Goal: Information Seeking & Learning: Learn about a topic

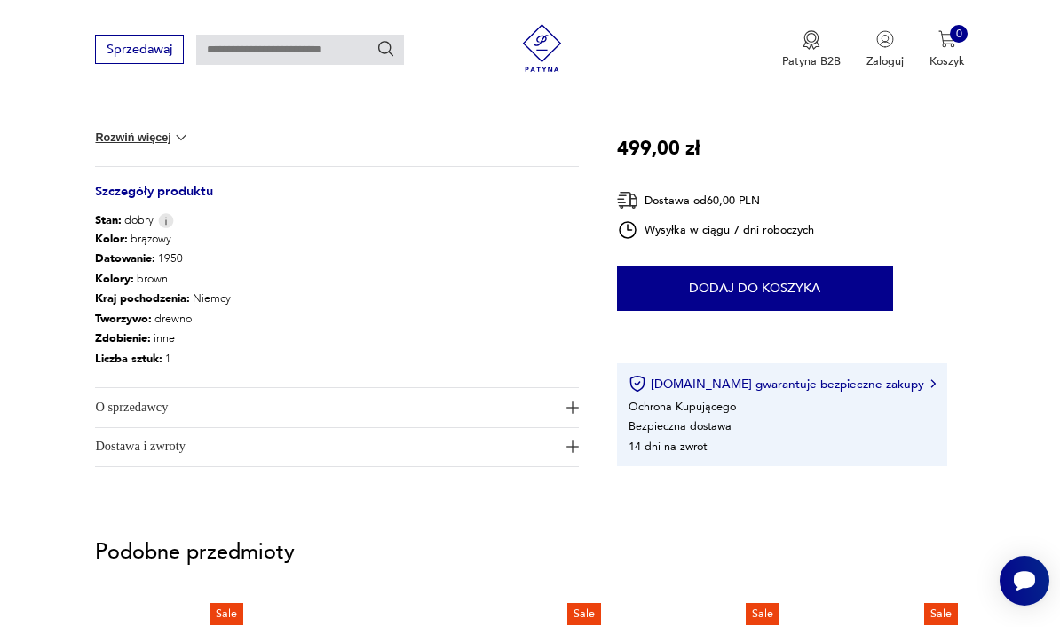
scroll to position [882, 0]
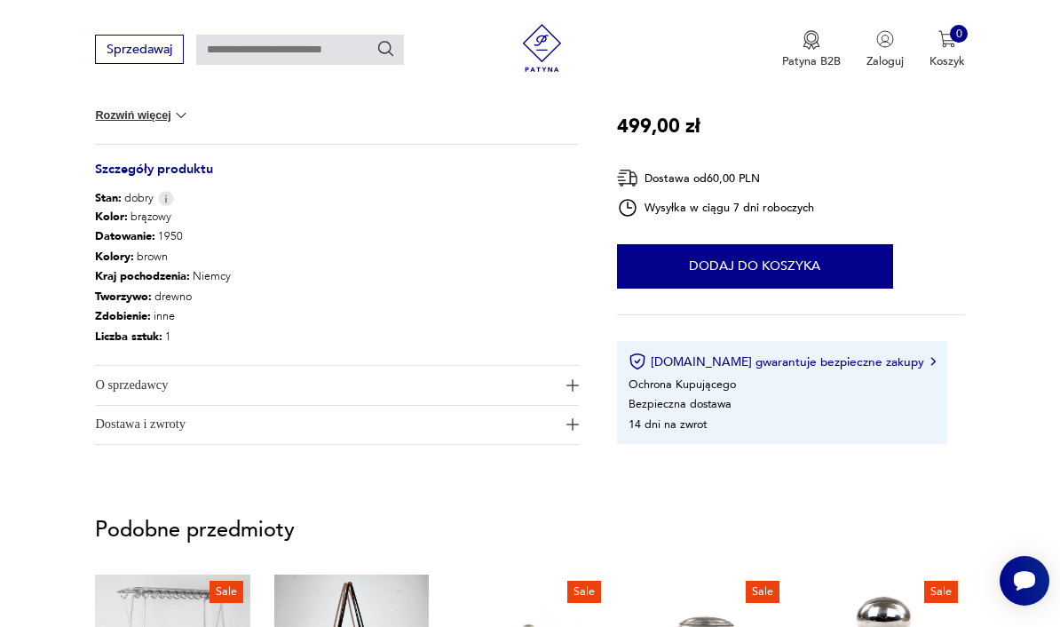
click at [351, 370] on span "O sprzedawcy" at bounding box center [326, 385] width 462 height 38
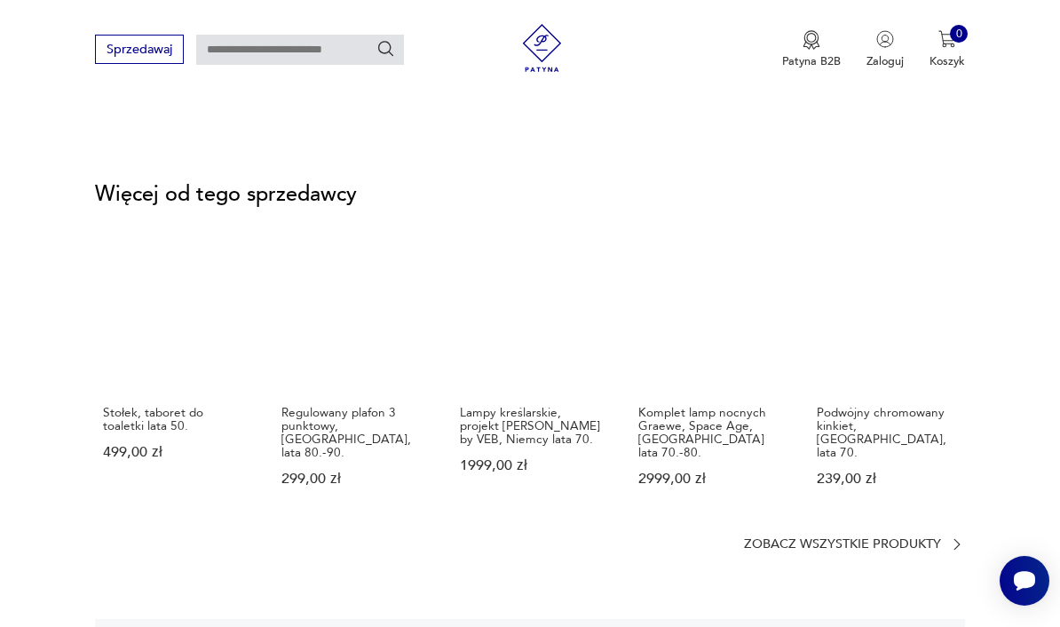
scroll to position [2278, 0]
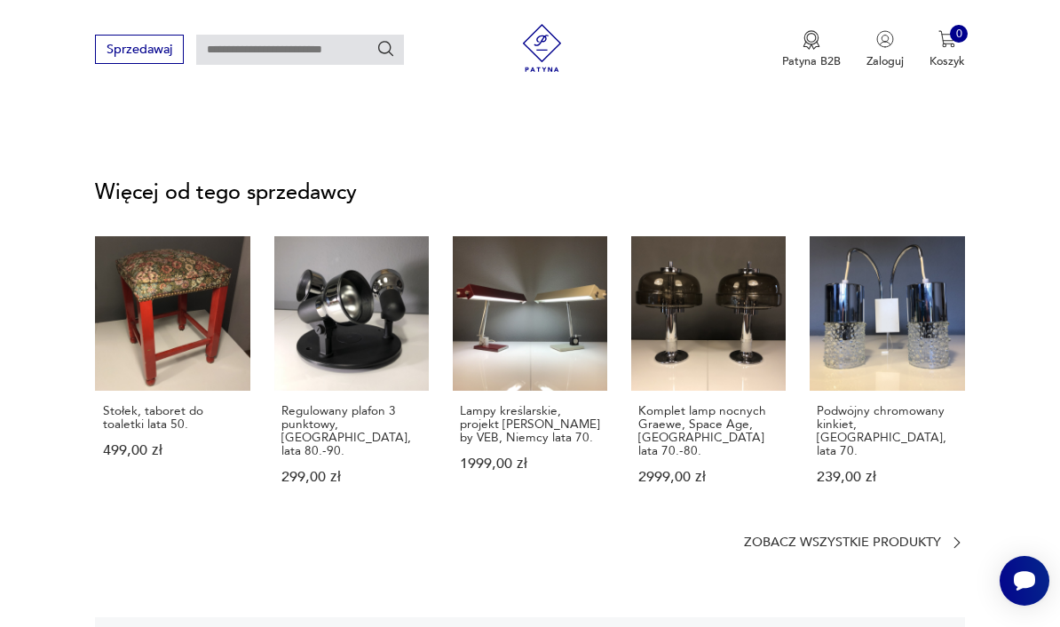
click at [804, 537] on p "Zobacz wszystkie produkty" at bounding box center [842, 542] width 197 height 11
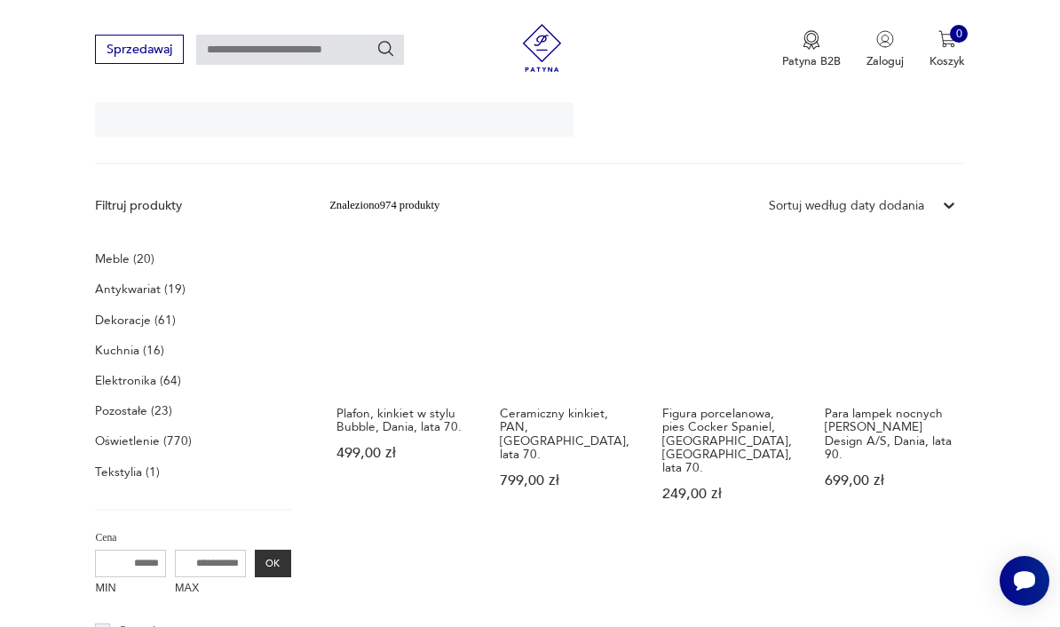
scroll to position [386, 0]
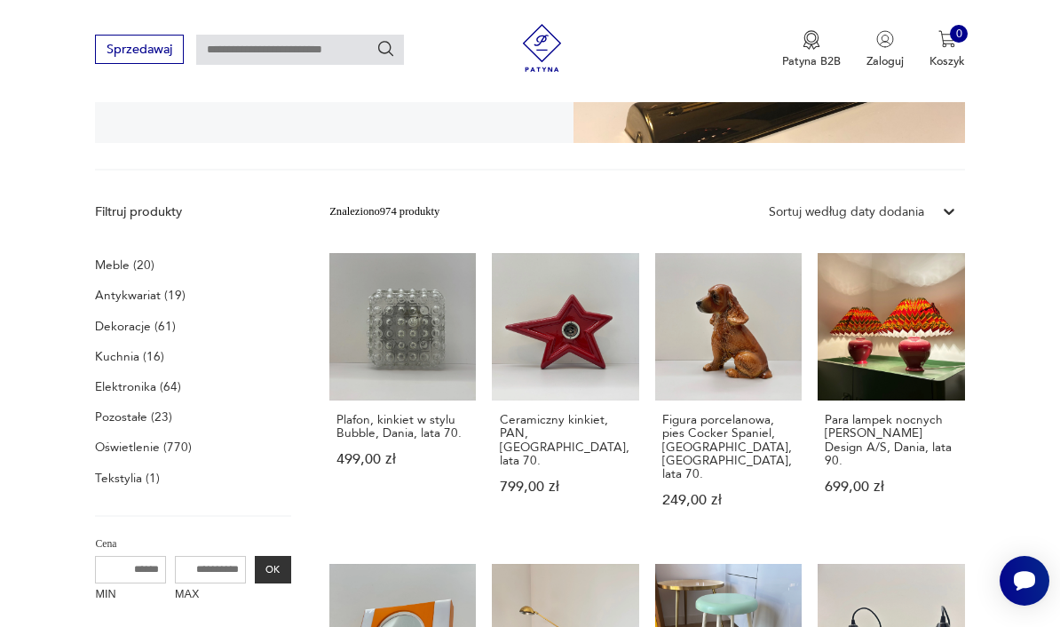
click at [142, 269] on p "Meble (20)" at bounding box center [124, 265] width 59 height 22
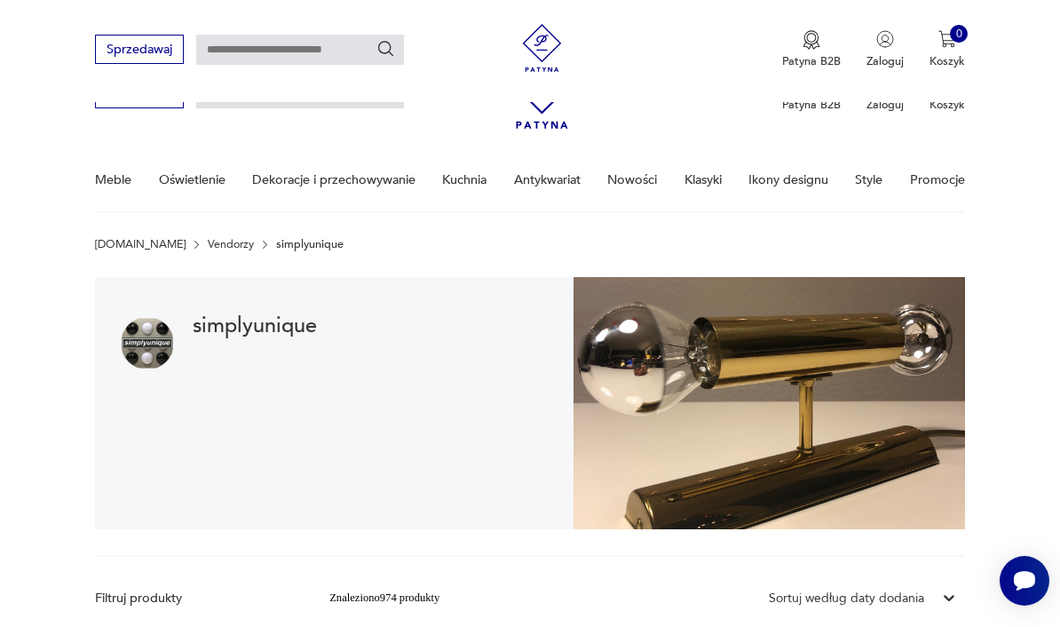
scroll to position [386, 0]
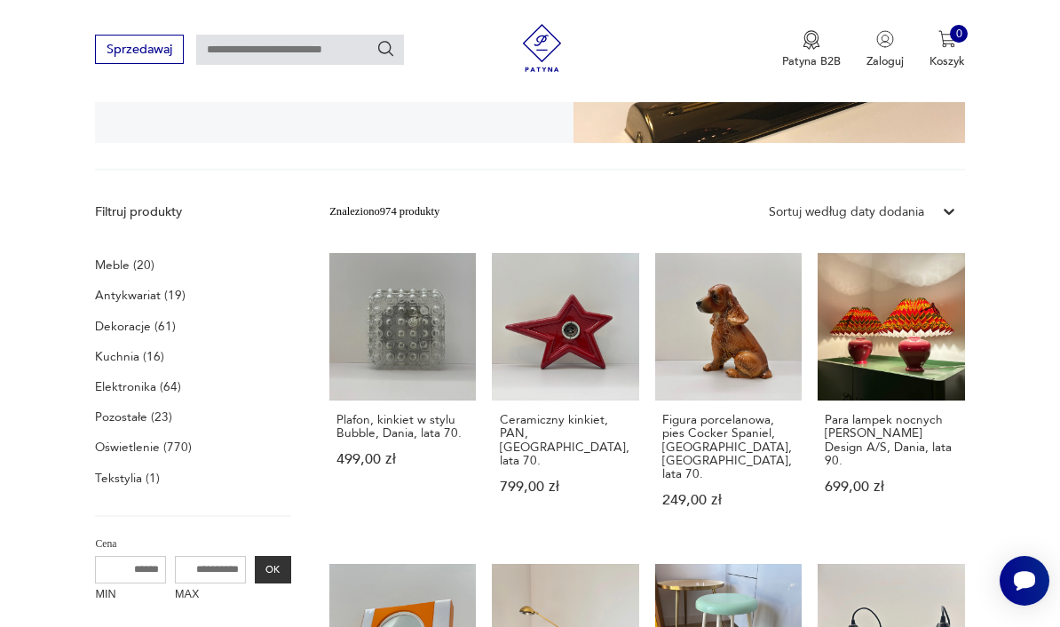
click at [118, 265] on p "Meble (20)" at bounding box center [124, 265] width 59 height 22
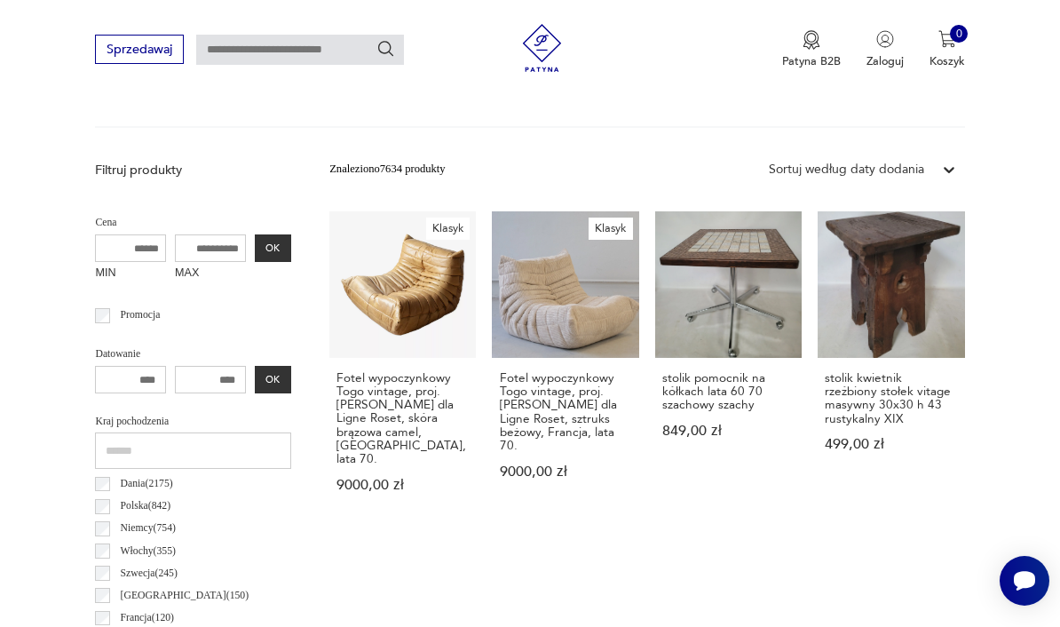
scroll to position [524, 0]
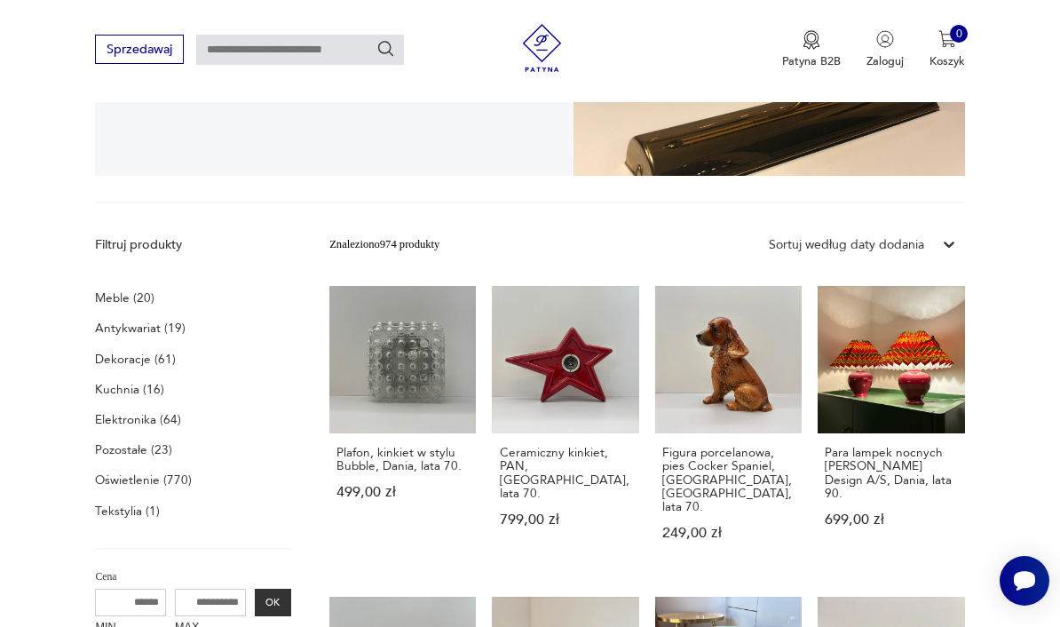
scroll to position [333, 0]
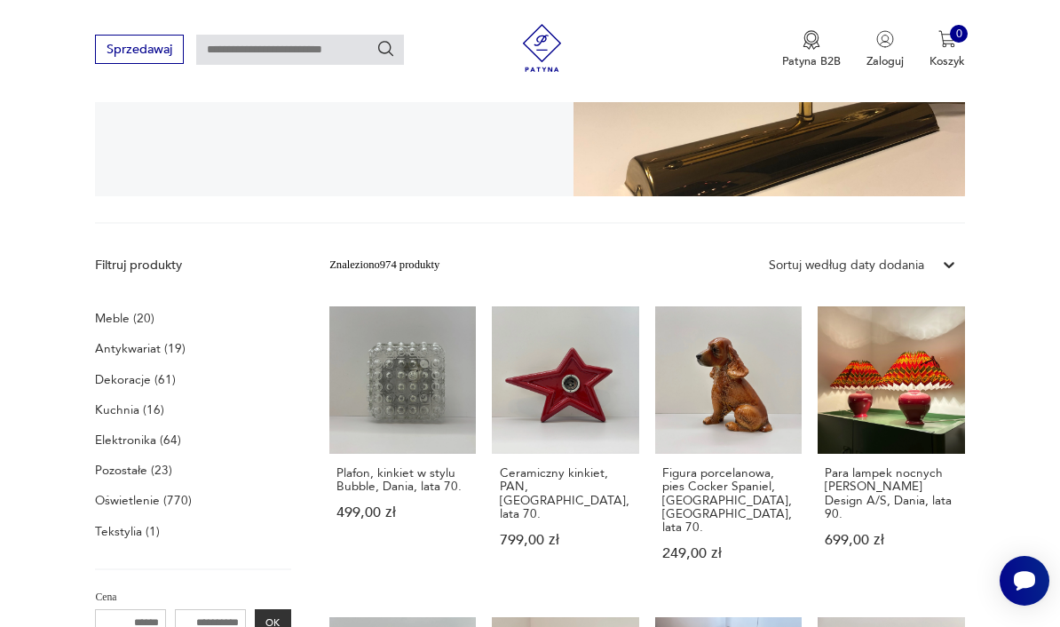
click at [144, 387] on p "Dekoracje (61)" at bounding box center [135, 379] width 81 height 22
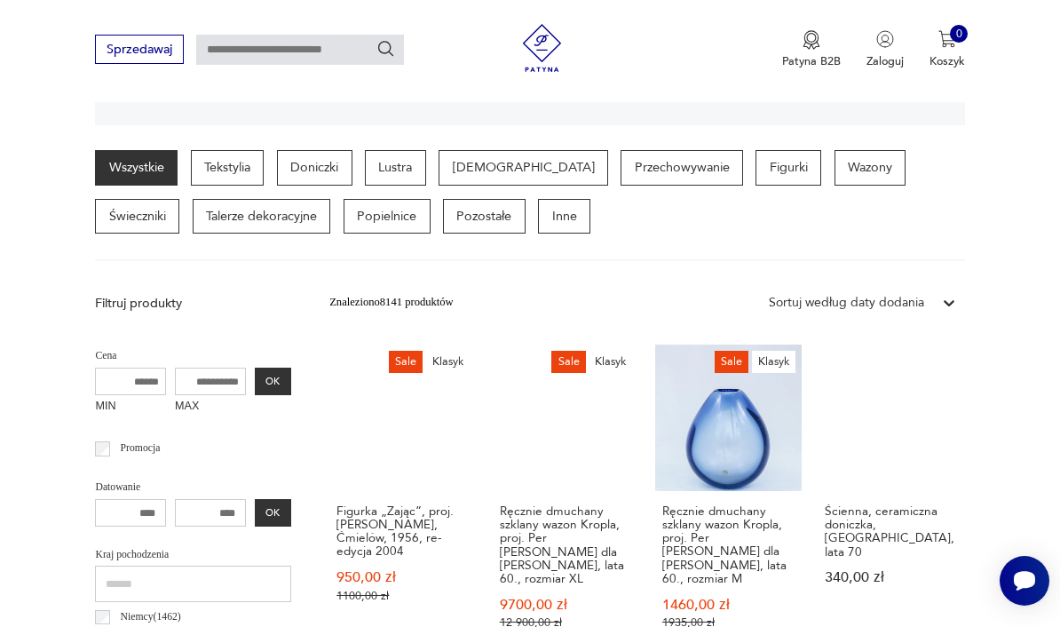
scroll to position [407, 0]
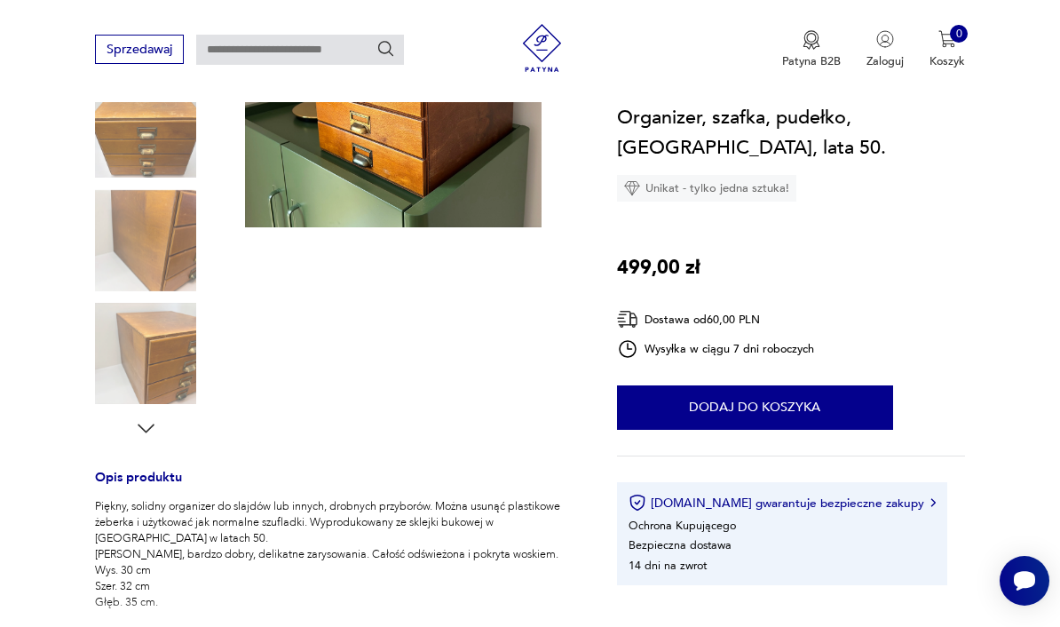
scroll to position [350, 0]
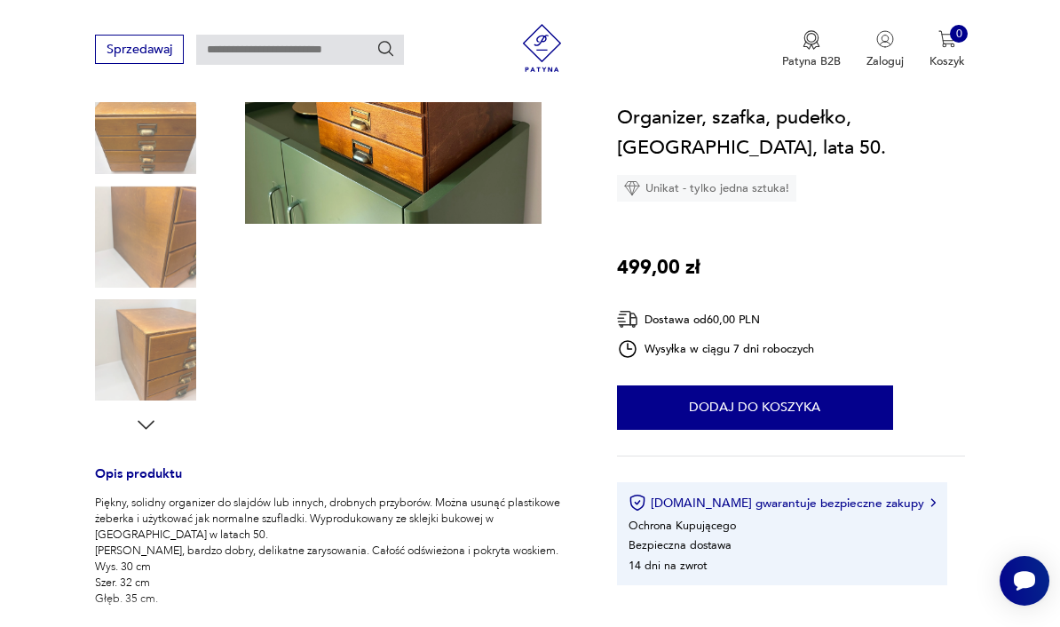
click at [150, 436] on icon "button" at bounding box center [146, 425] width 24 height 24
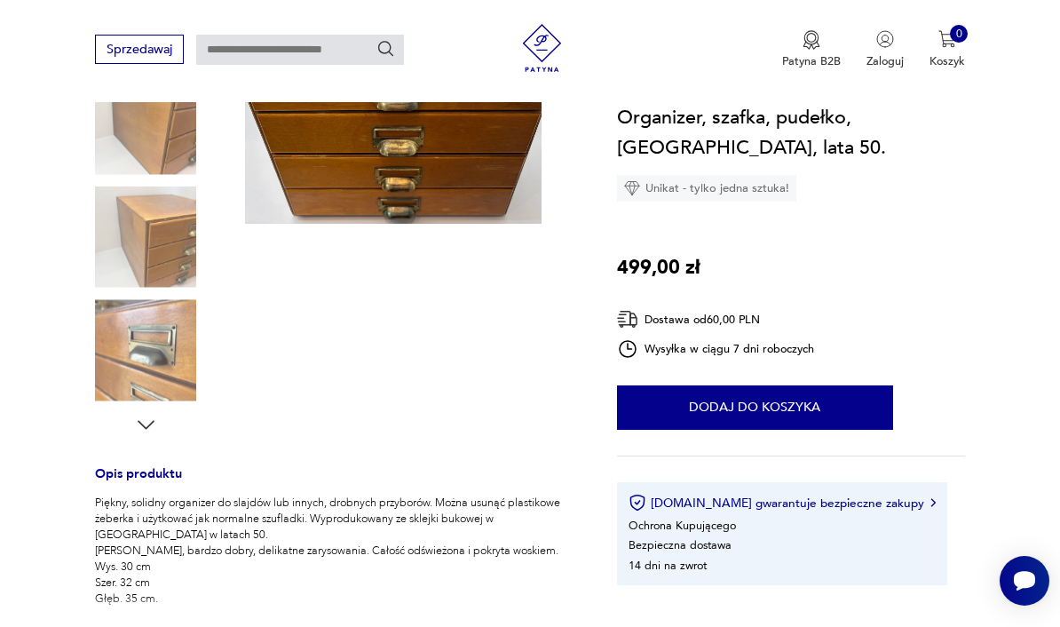
click at [152, 434] on icon "button" at bounding box center [146, 425] width 24 height 24
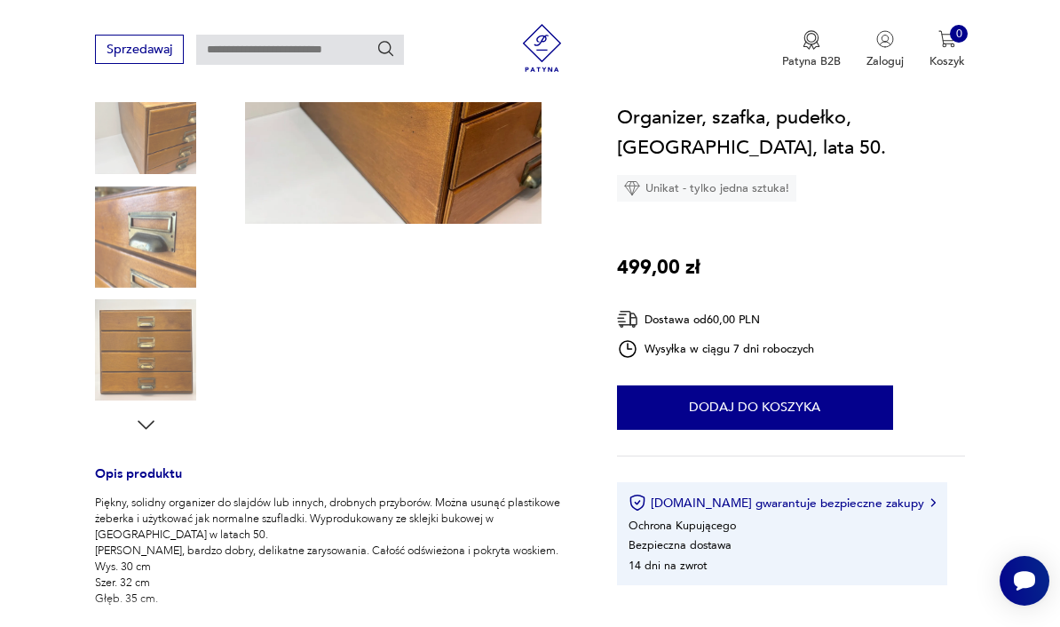
click at [152, 429] on icon "button" at bounding box center [146, 425] width 24 height 24
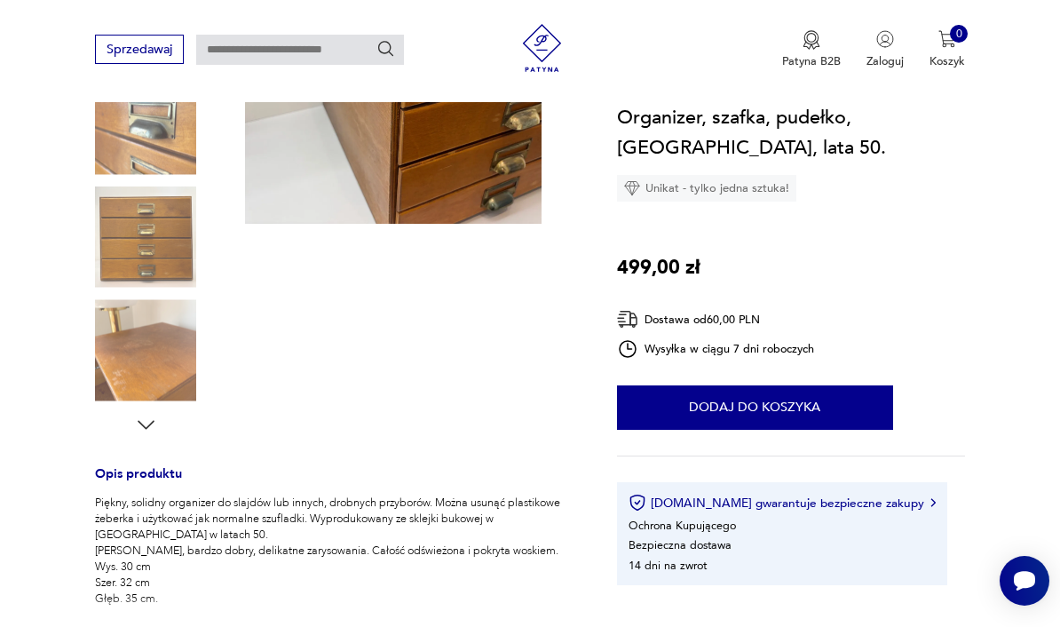
click at [153, 429] on icon "button" at bounding box center [146, 425] width 24 height 24
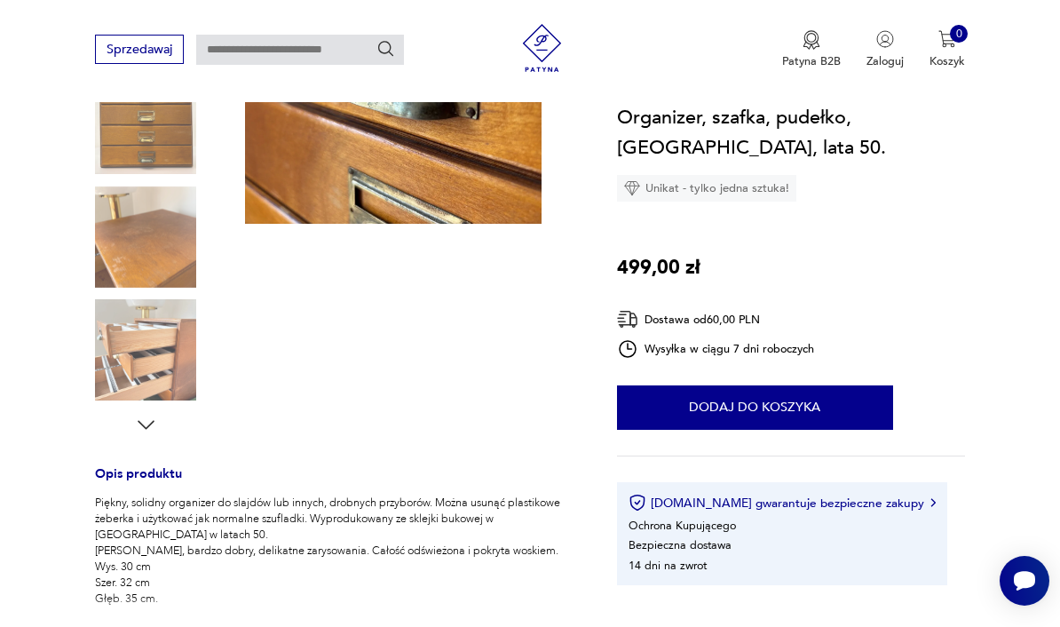
click at [145, 430] on icon "button" at bounding box center [146, 425] width 24 height 24
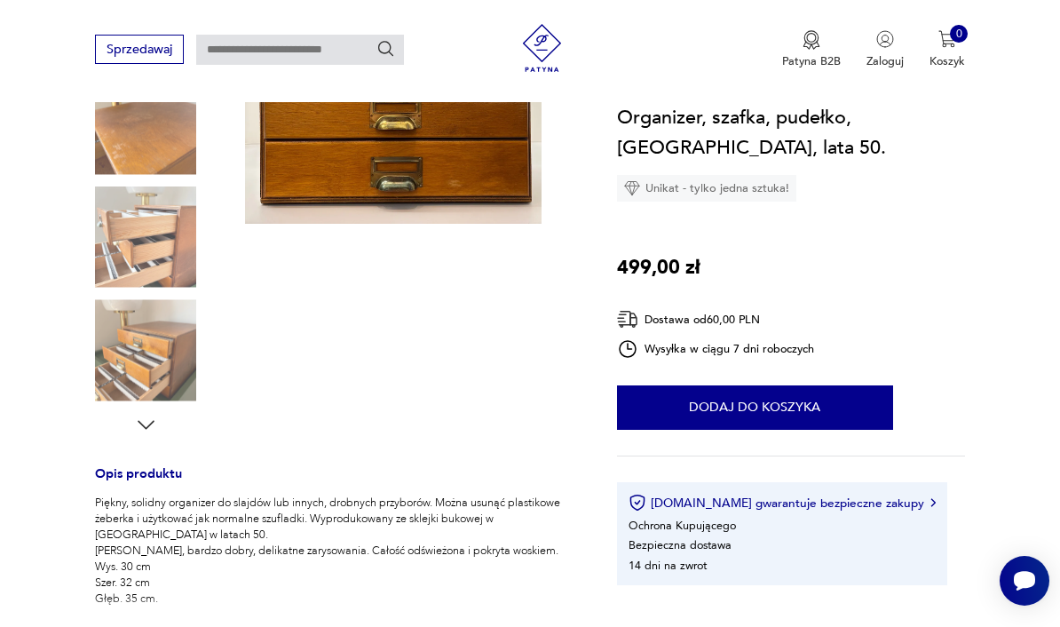
click at [144, 431] on icon "button" at bounding box center [146, 425] width 24 height 24
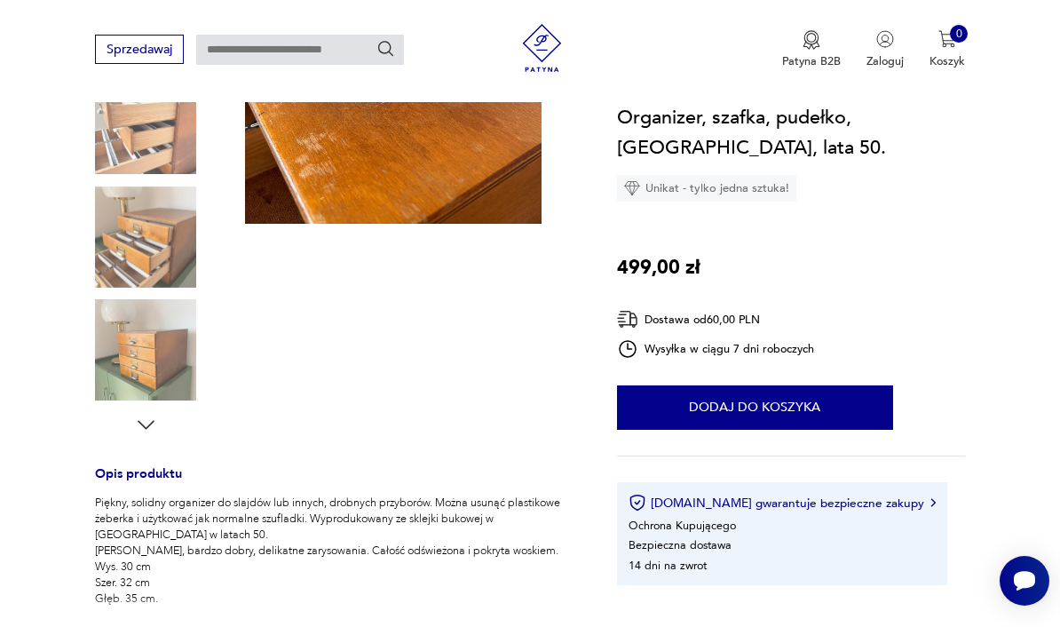
click at [143, 430] on icon "button" at bounding box center [146, 425] width 24 height 24
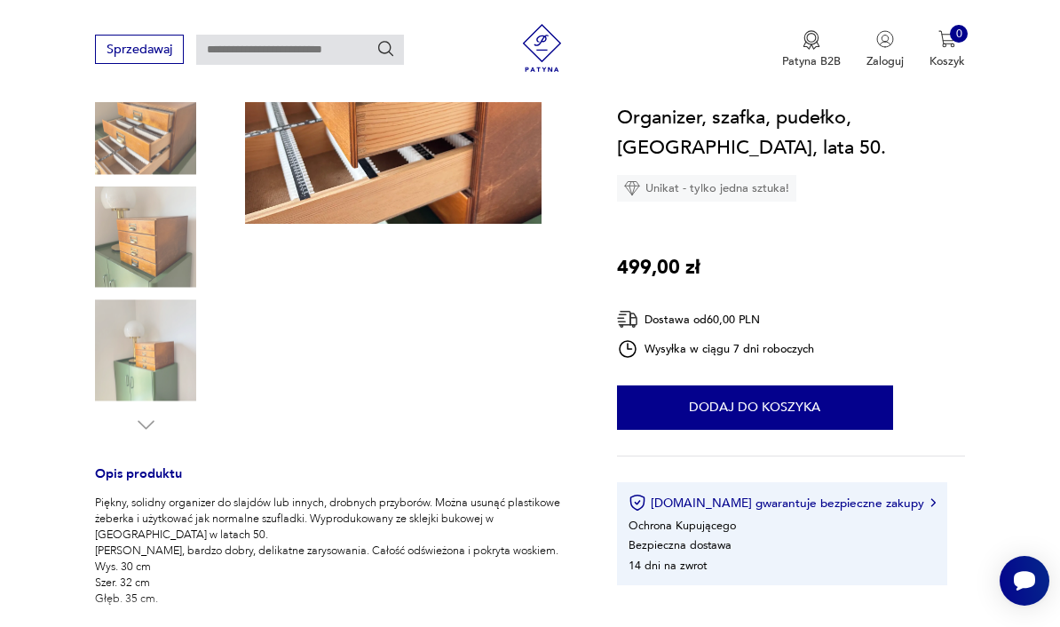
click at [142, 441] on div "Opis produktu Piękny, solidny organizer do slajdów lub innych, drobnych przybor…" at bounding box center [336, 451] width 483 height 1049
click at [165, 369] on img at bounding box center [145, 349] width 101 height 101
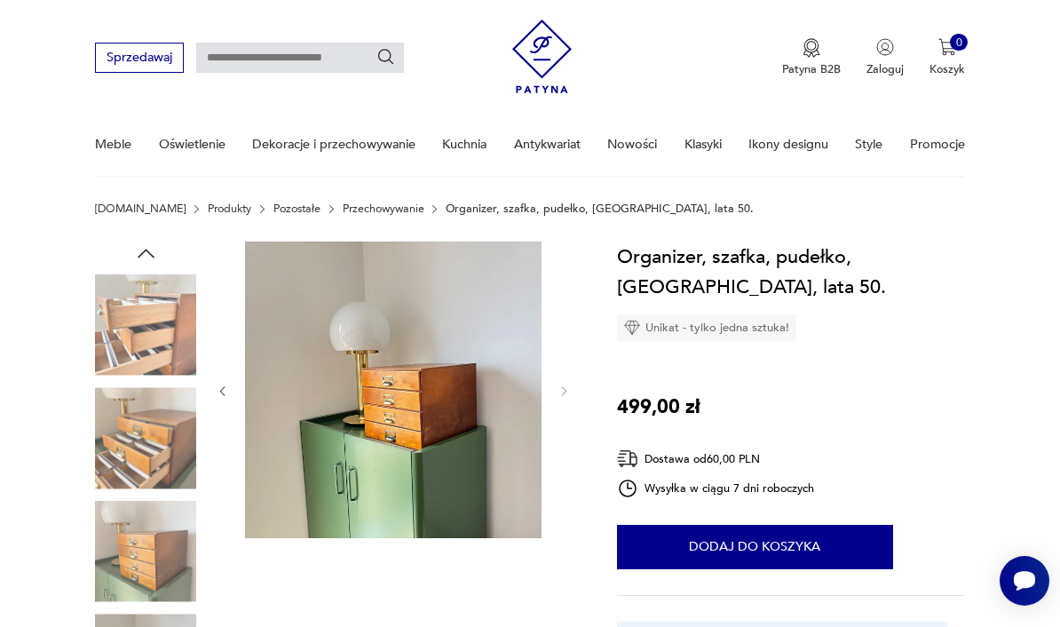
scroll to position [0, 0]
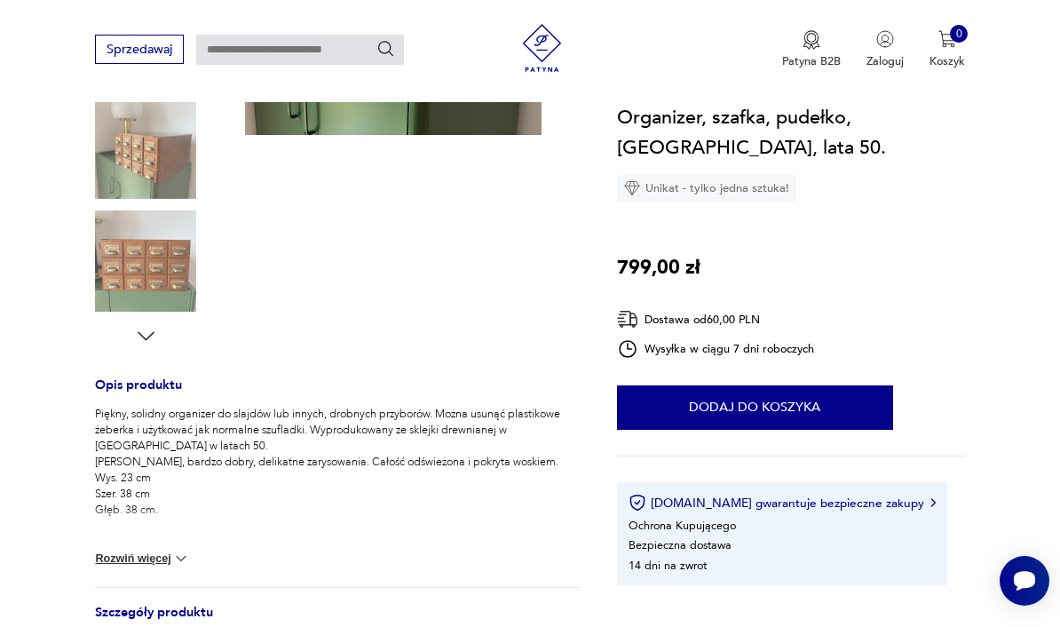
scroll to position [439, 0]
click at [131, 344] on div at bounding box center [145, 93] width 101 height 510
click at [146, 336] on icon "button" at bounding box center [146, 335] width 24 height 24
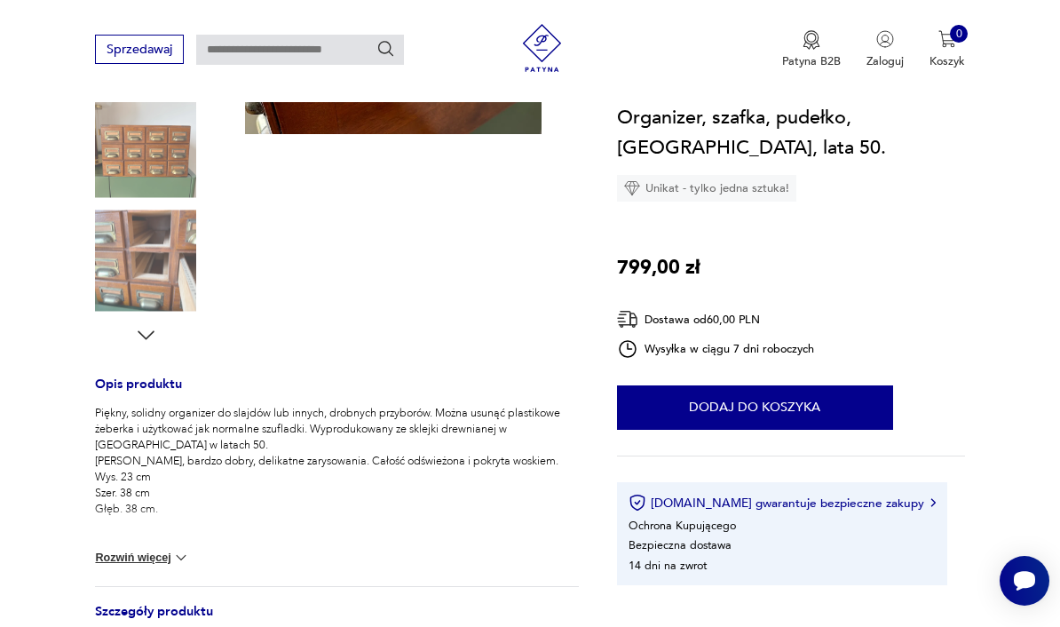
click at [146, 325] on icon "button" at bounding box center [146, 335] width 24 height 24
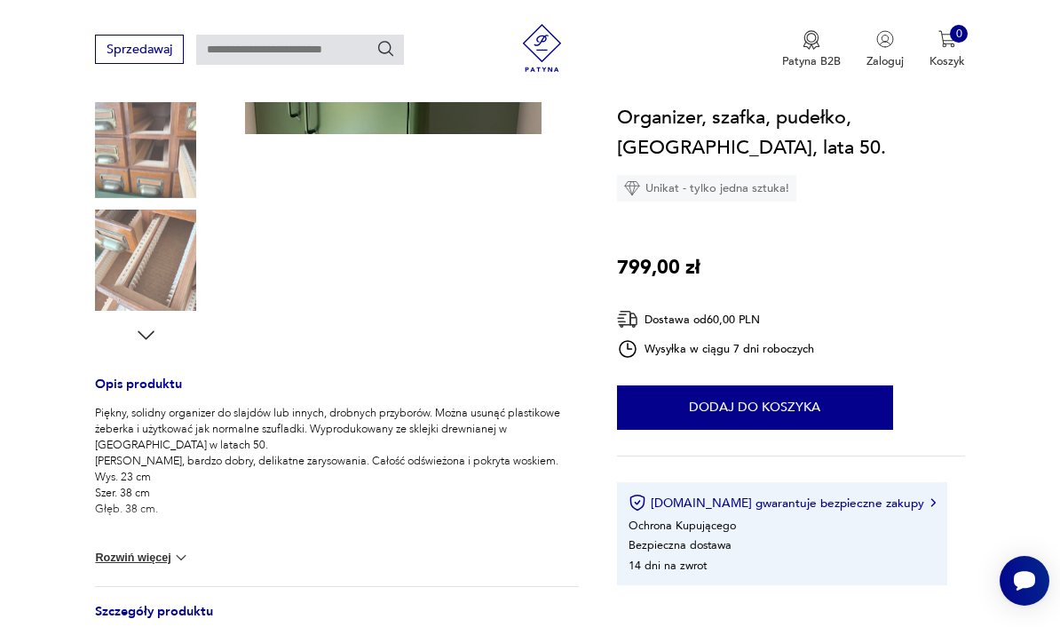
click at [138, 342] on icon "button" at bounding box center [146, 335] width 24 height 24
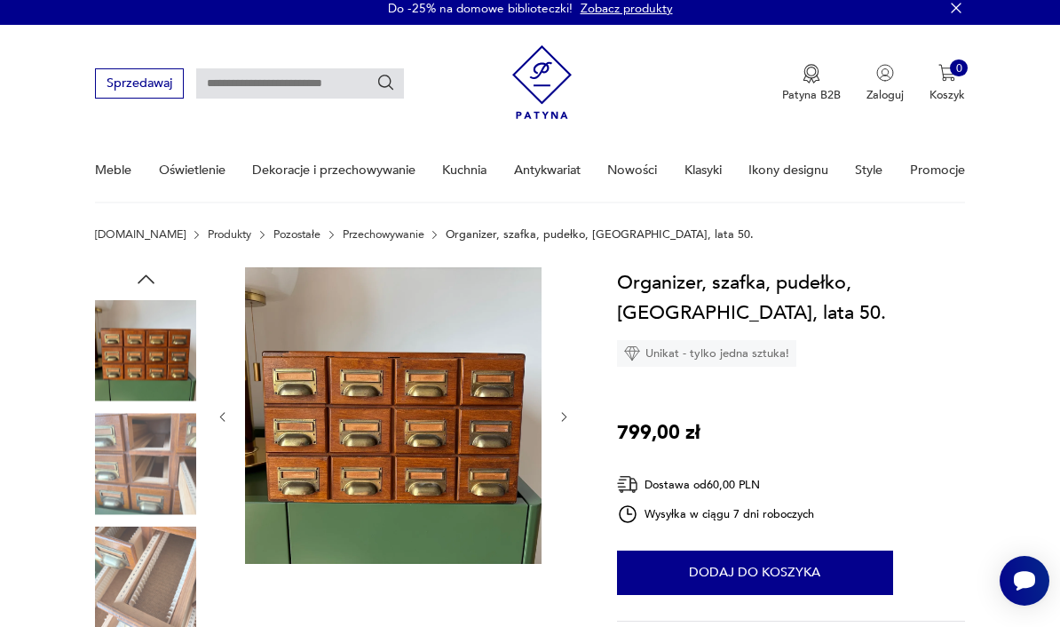
scroll to position [0, 0]
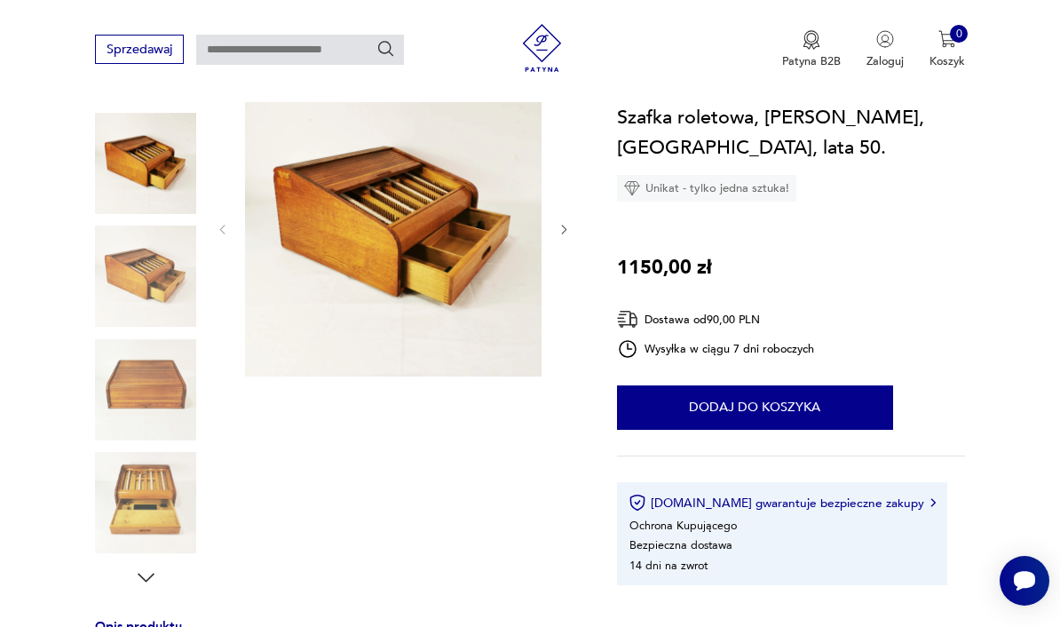
click at [165, 487] on img at bounding box center [145, 502] width 101 height 101
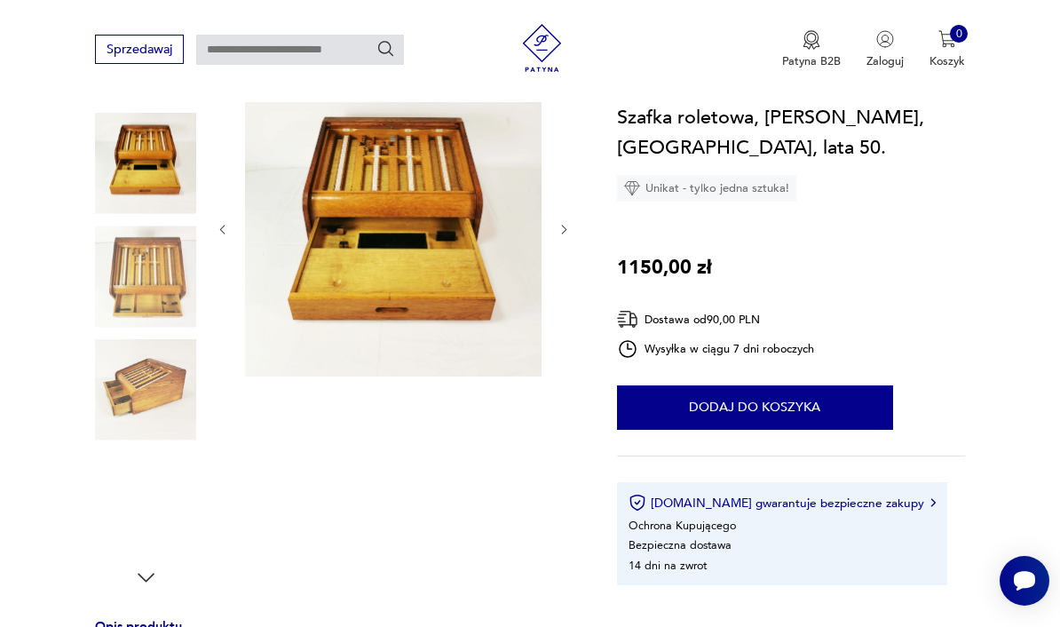
click at [163, 500] on img at bounding box center [145, 502] width 101 height 101
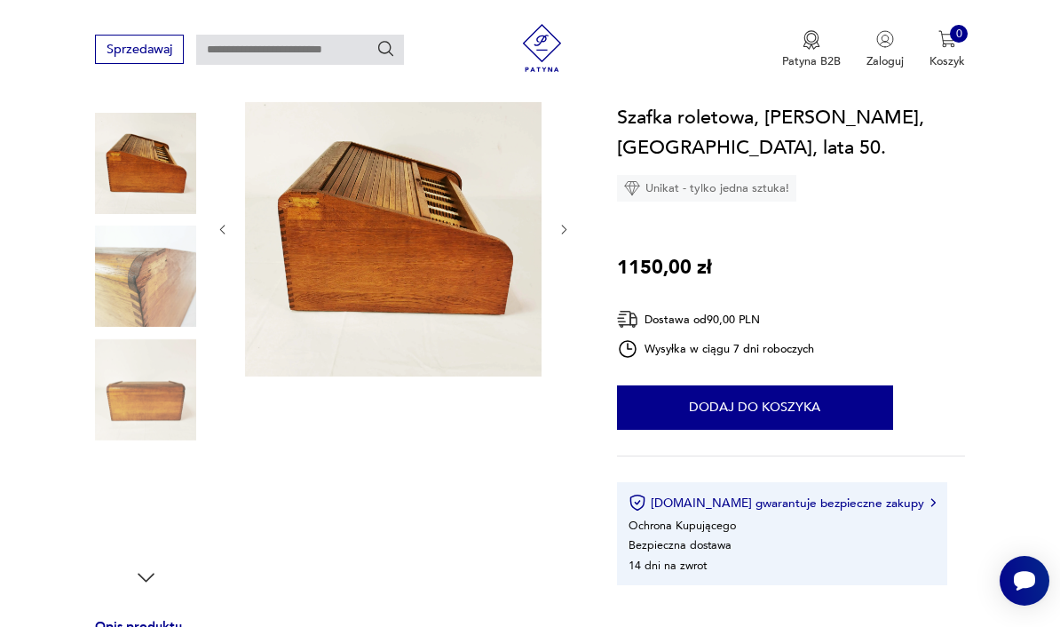
click at [152, 181] on img at bounding box center [145, 163] width 101 height 101
click at [151, 530] on img at bounding box center [145, 502] width 101 height 101
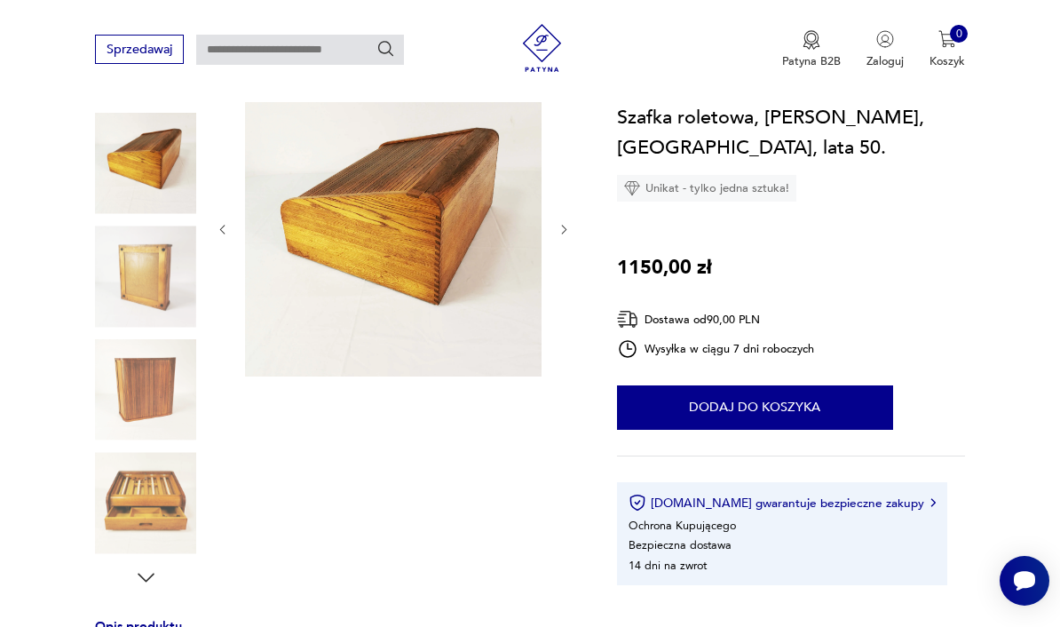
click at [152, 575] on icon "button" at bounding box center [146, 577] width 17 height 9
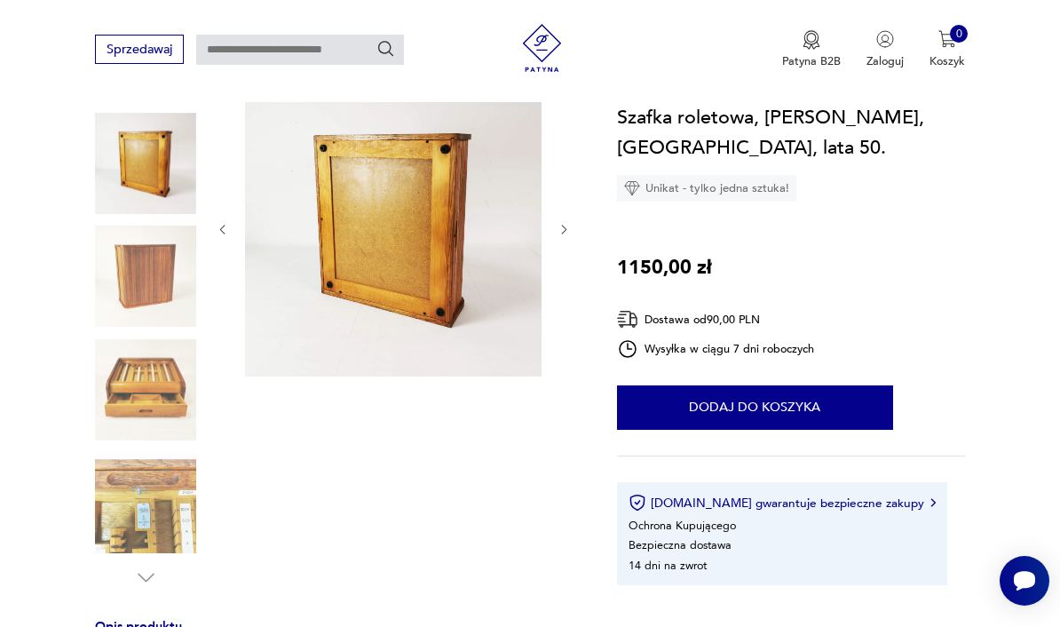
click at [167, 373] on img at bounding box center [145, 389] width 101 height 101
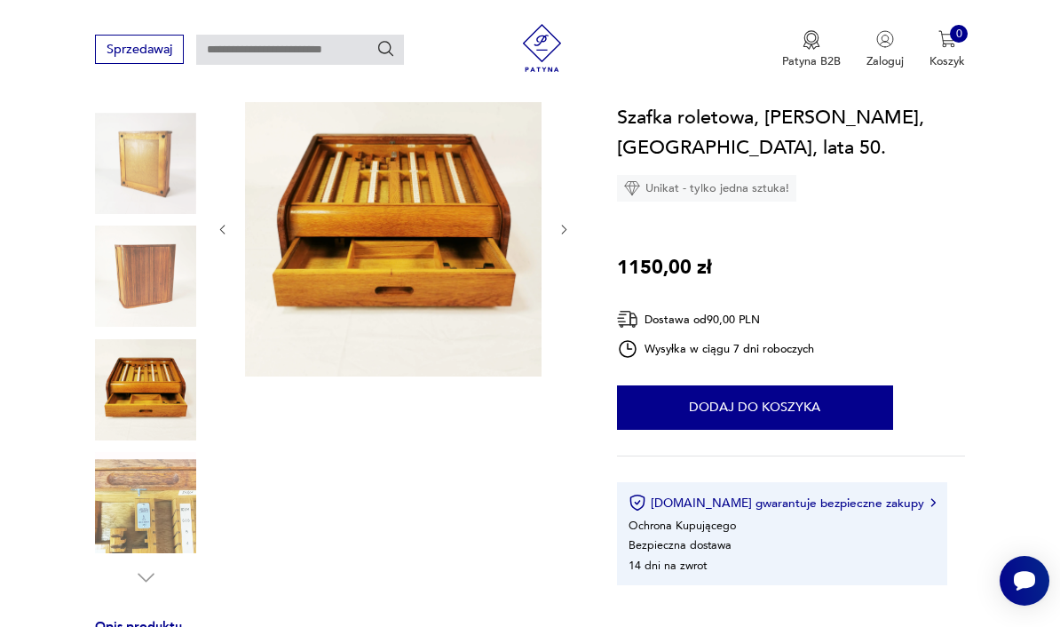
click at [151, 510] on img at bounding box center [145, 502] width 101 height 101
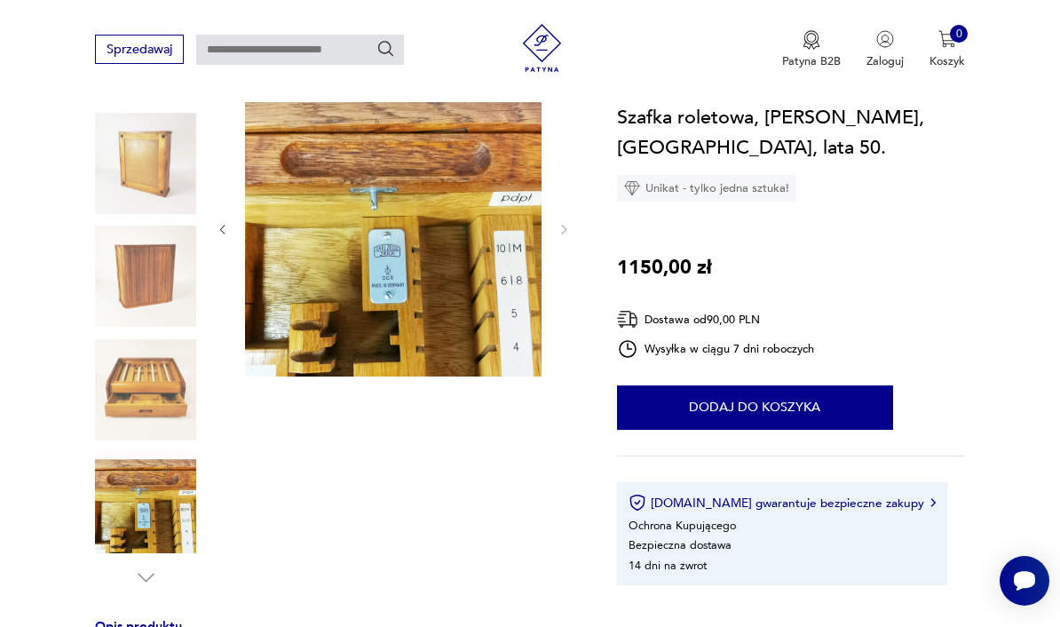
click at [165, 398] on img at bounding box center [145, 389] width 101 height 101
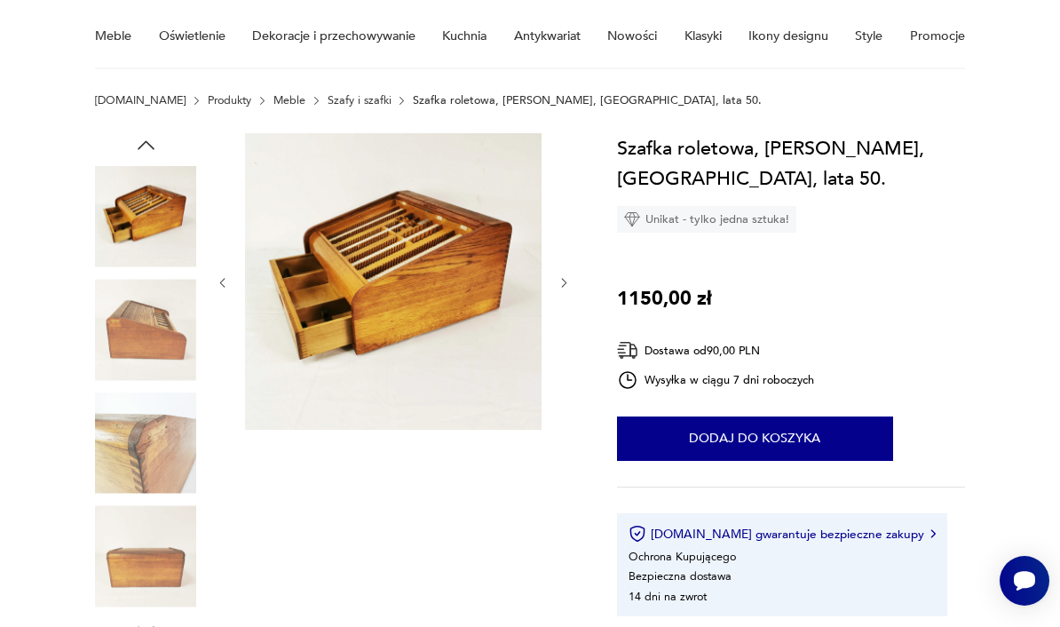
scroll to position [148, 0]
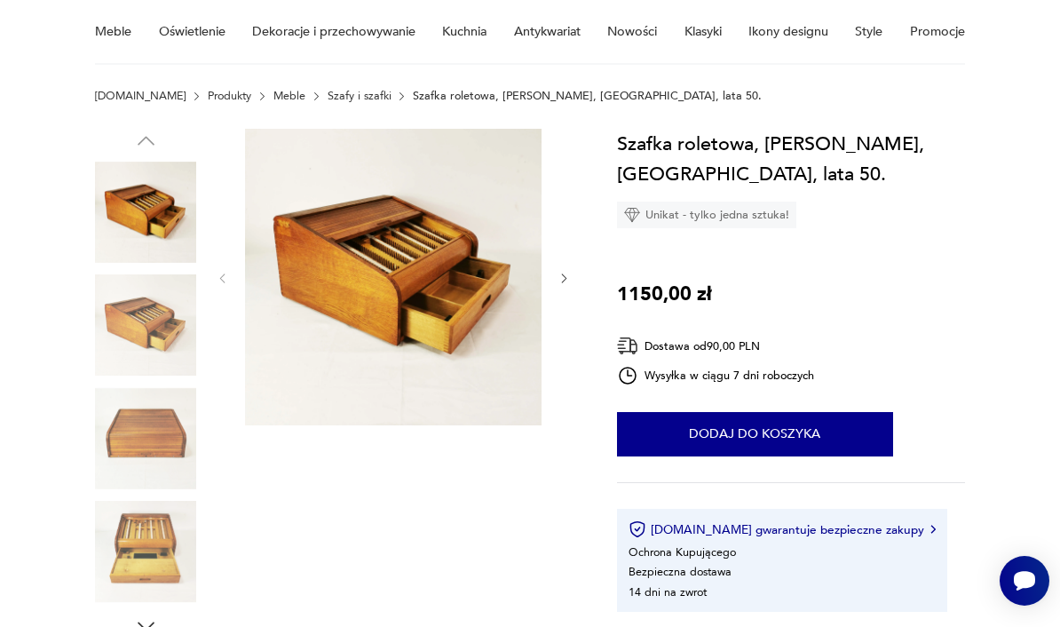
click at [179, 224] on img at bounding box center [145, 212] width 101 height 101
click at [431, 323] on img at bounding box center [393, 277] width 297 height 297
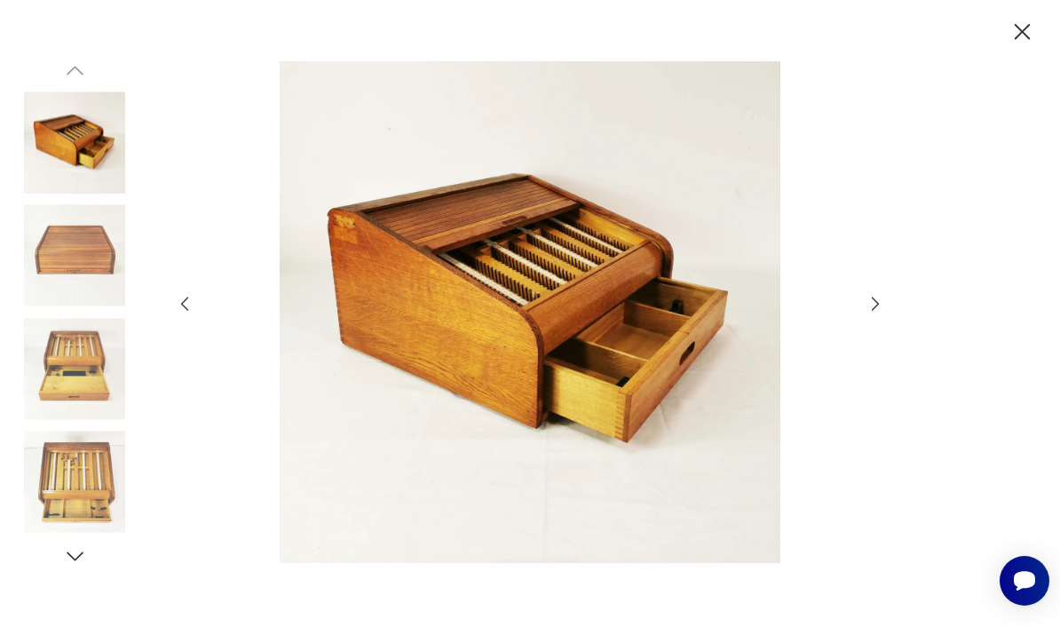
click at [860, 336] on div at bounding box center [530, 313] width 710 height 504
click at [882, 313] on icon "button" at bounding box center [876, 304] width 20 height 20
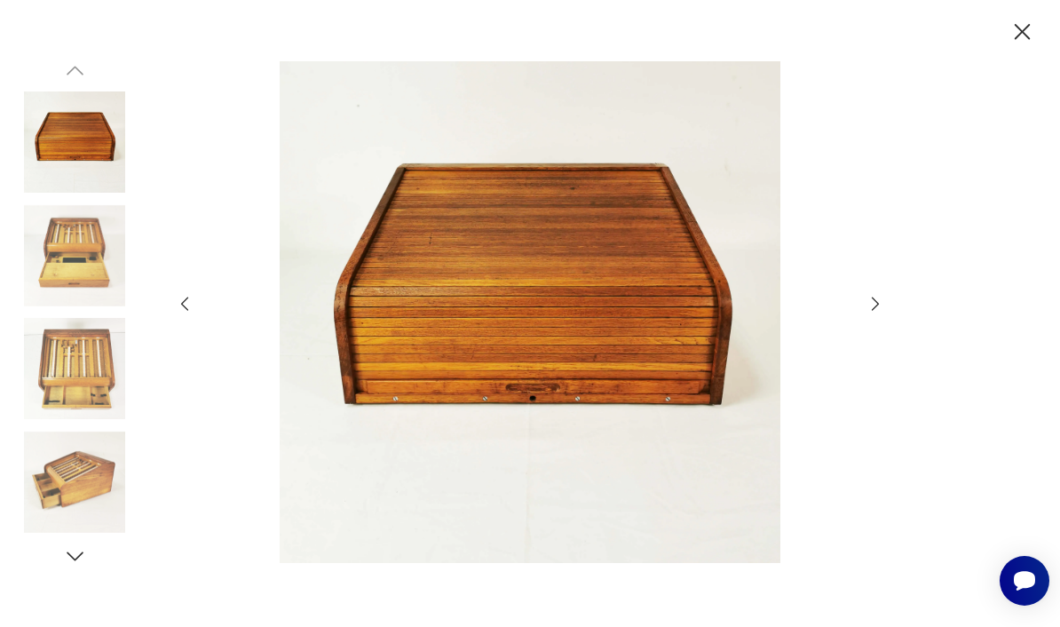
click at [880, 313] on icon "button" at bounding box center [876, 304] width 20 height 20
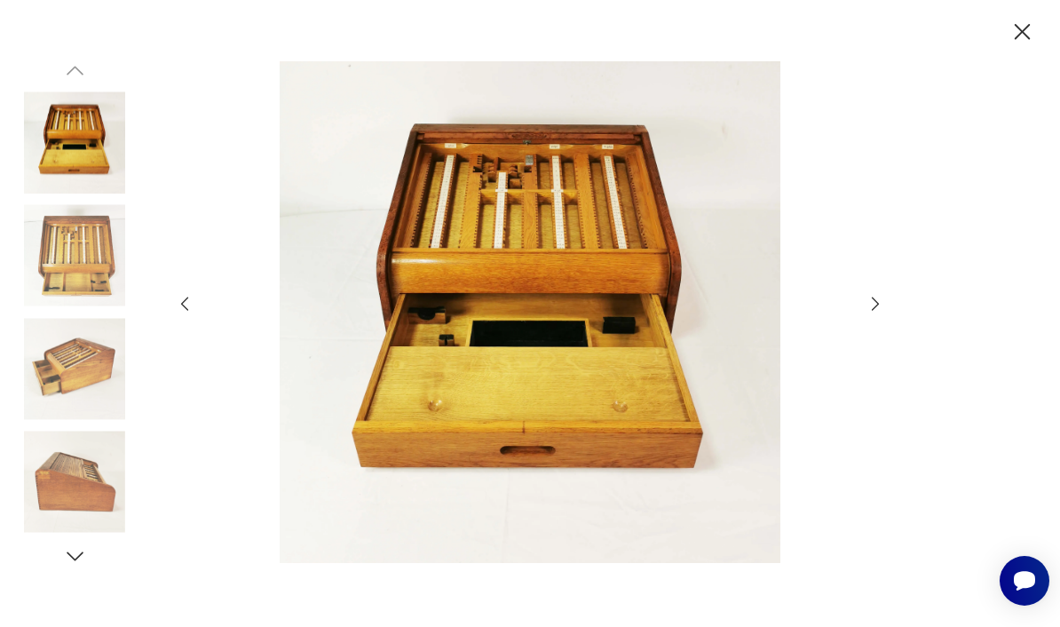
click at [883, 313] on icon "button" at bounding box center [876, 304] width 20 height 20
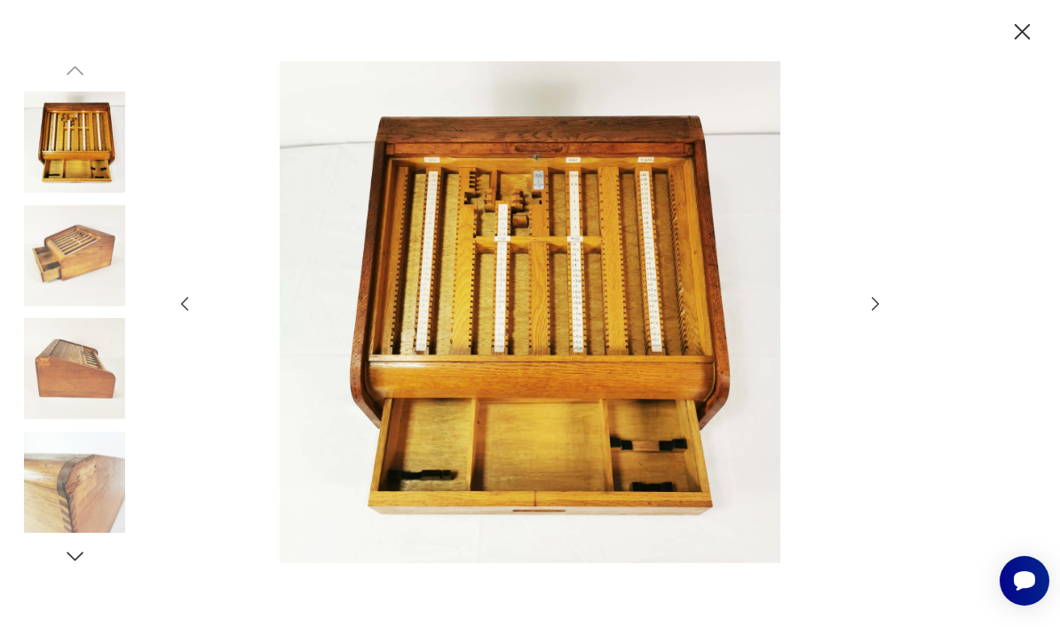
click at [875, 313] on icon "button" at bounding box center [876, 304] width 20 height 20
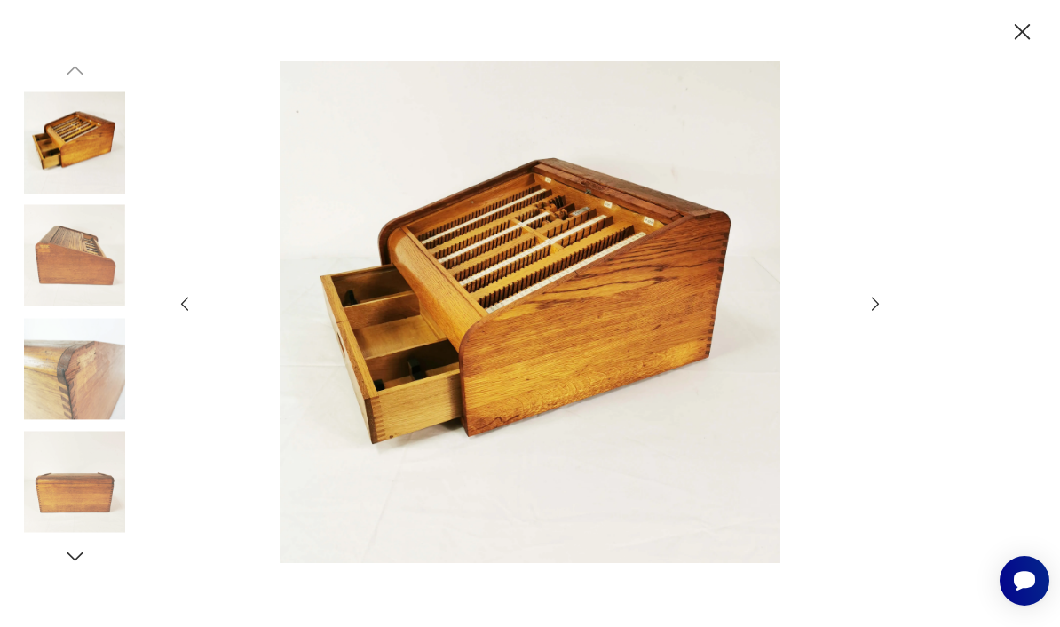
click at [876, 313] on icon "button" at bounding box center [876, 304] width 20 height 20
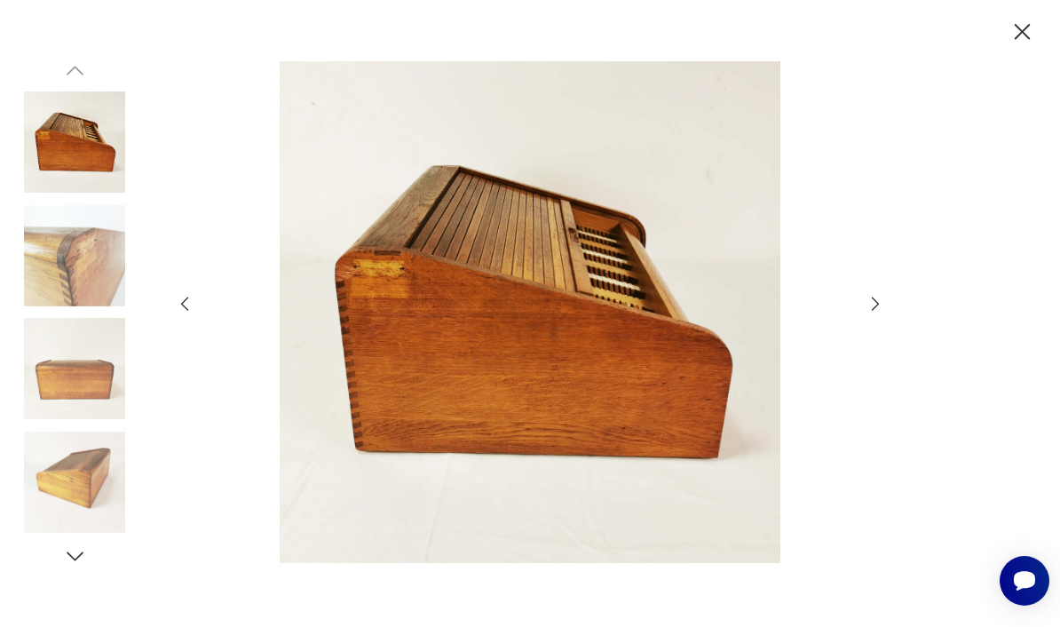
click at [874, 313] on icon "button" at bounding box center [876, 304] width 20 height 20
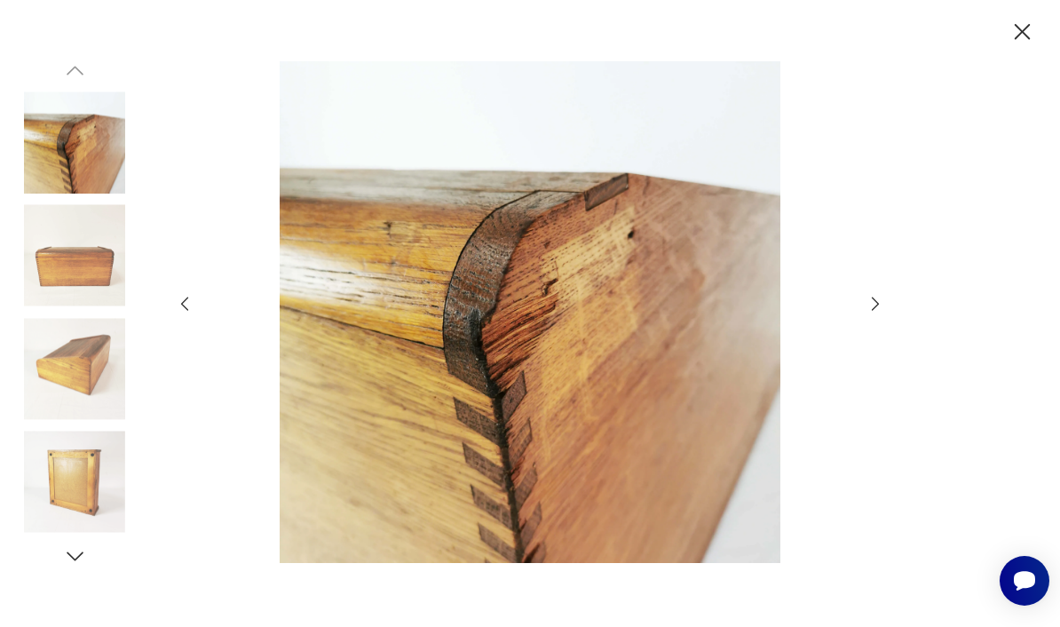
click at [872, 313] on icon "button" at bounding box center [876, 304] width 20 height 20
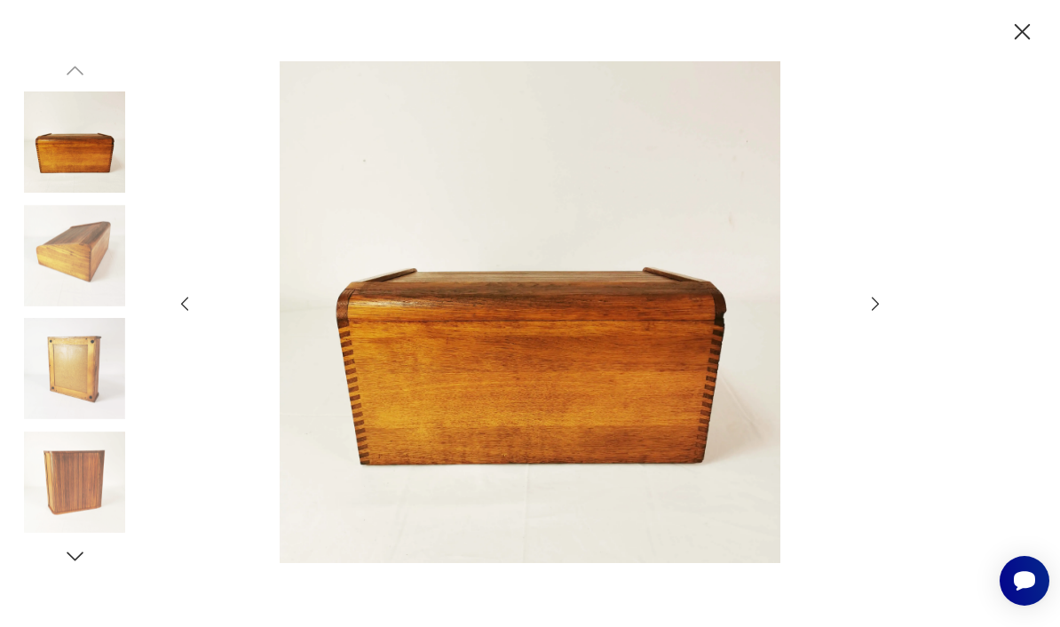
click at [880, 358] on div at bounding box center [530, 313] width 710 height 504
click at [848, 320] on img at bounding box center [530, 312] width 640 height 502
click at [876, 313] on icon "button" at bounding box center [876, 304] width 20 height 20
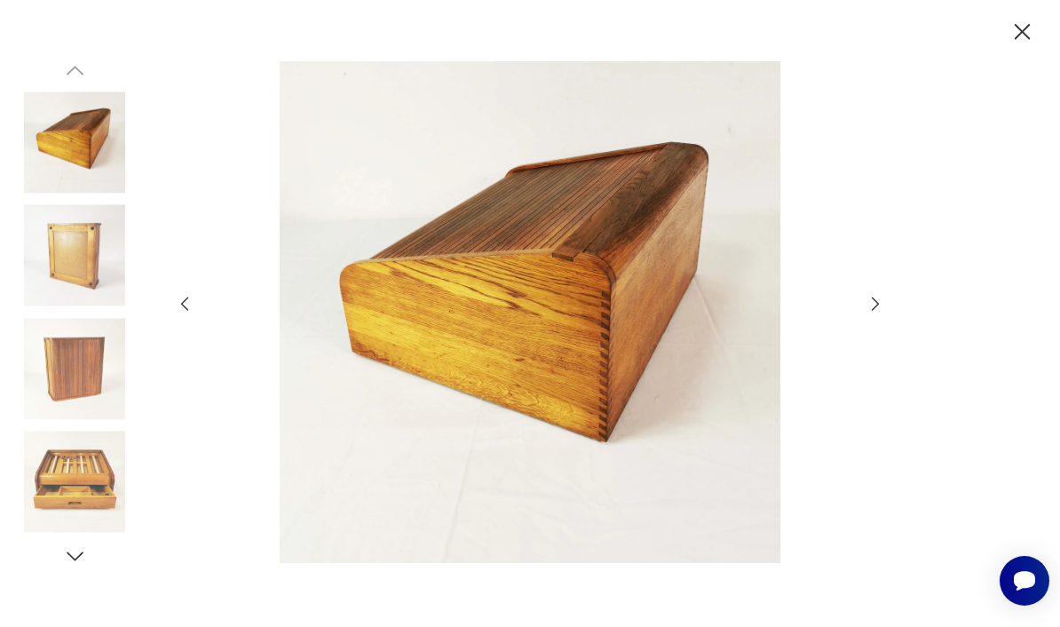
click at [878, 311] on icon "button" at bounding box center [875, 303] width 7 height 13
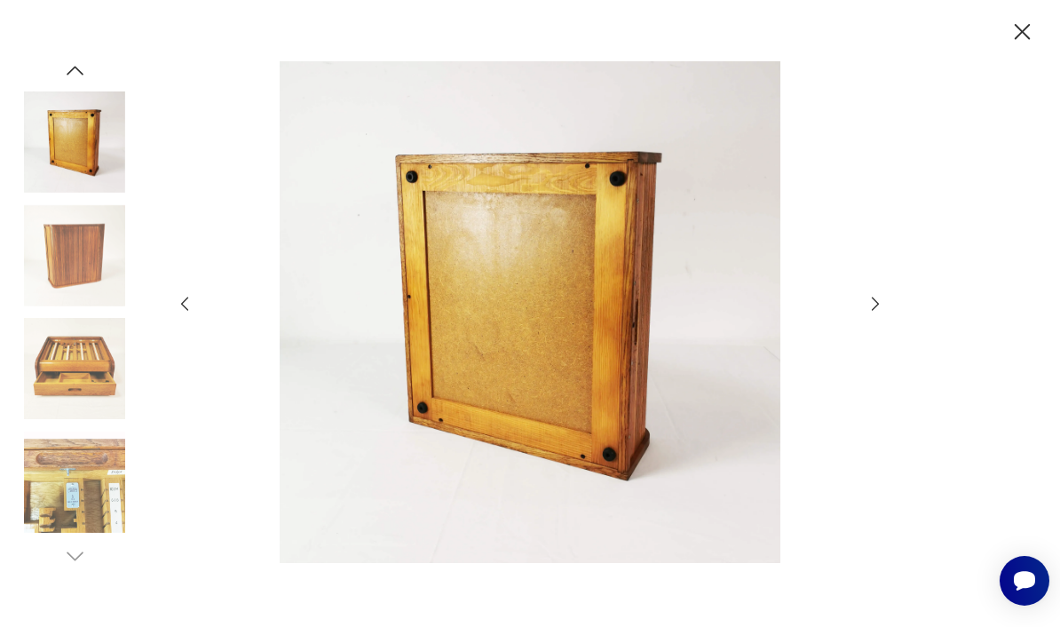
click at [882, 313] on icon "button" at bounding box center [876, 304] width 20 height 20
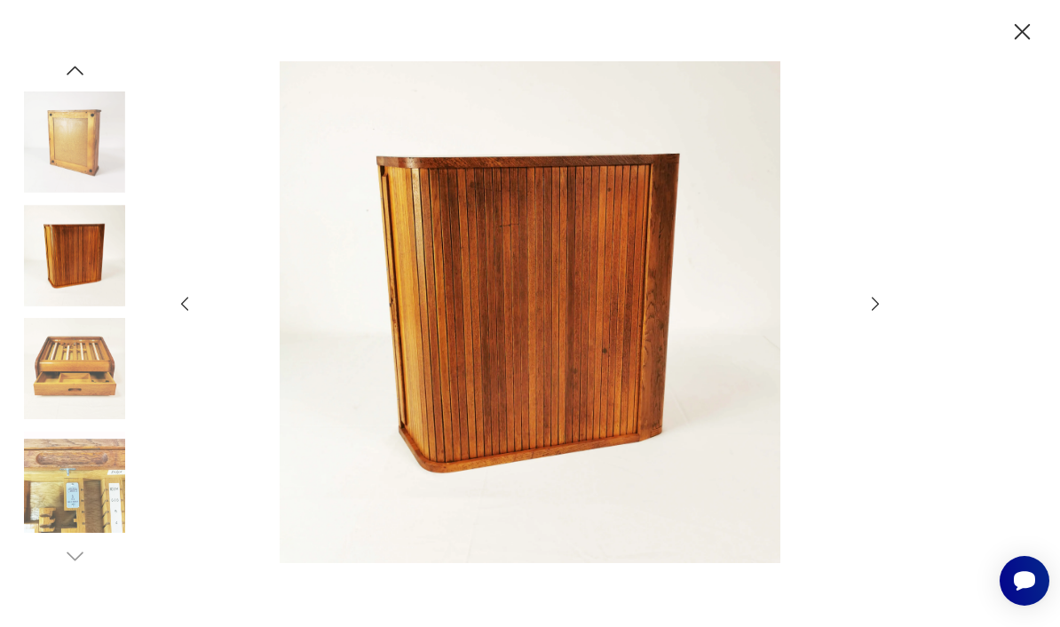
click at [880, 313] on icon "button" at bounding box center [876, 304] width 20 height 20
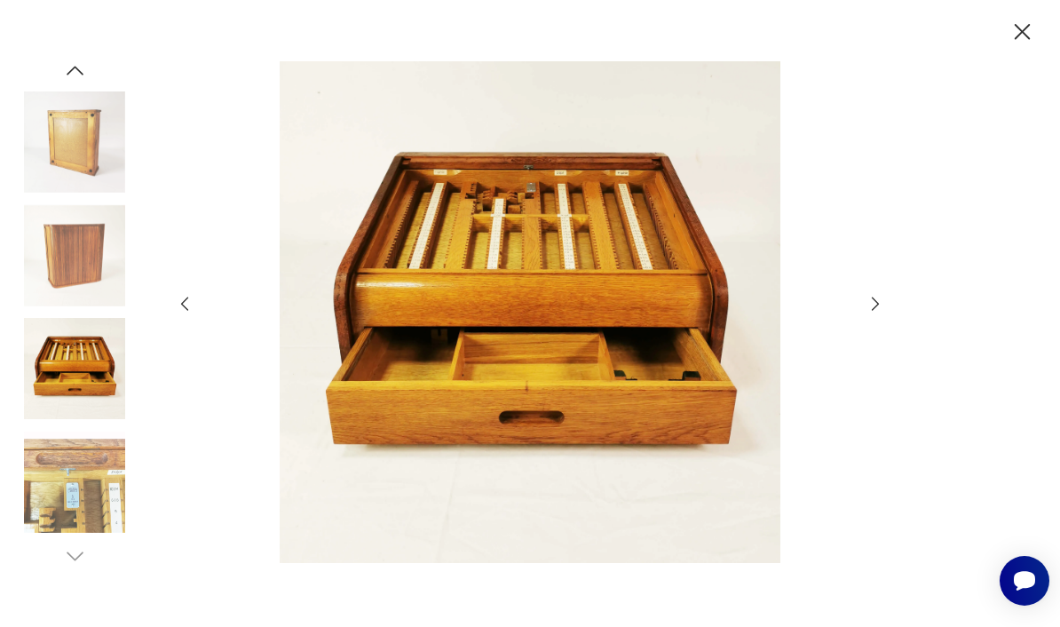
click at [871, 313] on icon "button" at bounding box center [876, 304] width 20 height 20
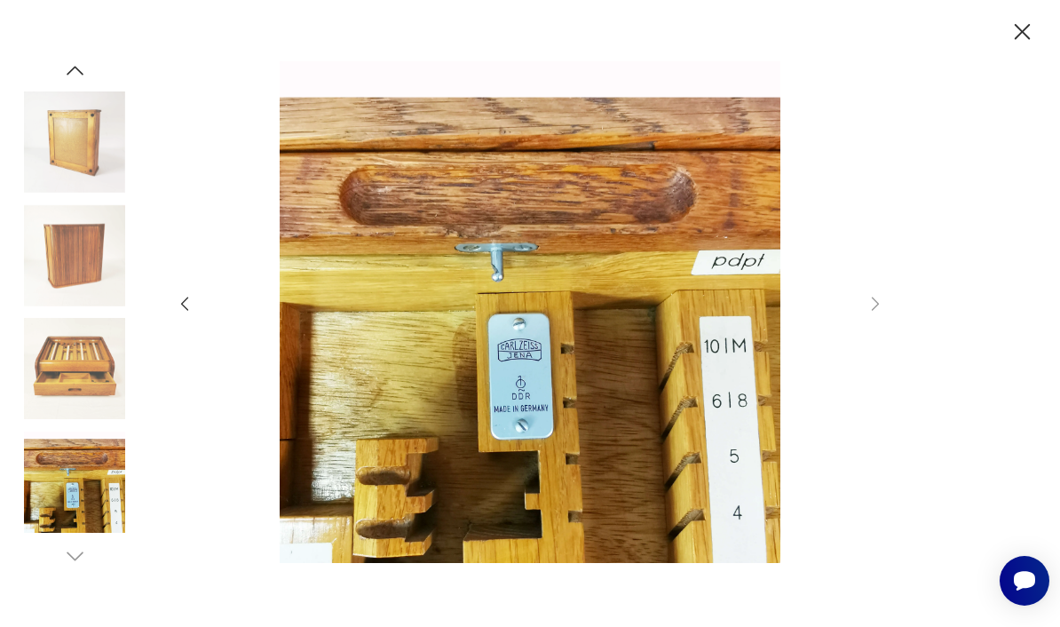
click at [866, 326] on div at bounding box center [530, 313] width 710 height 504
click at [62, 398] on img at bounding box center [74, 368] width 101 height 101
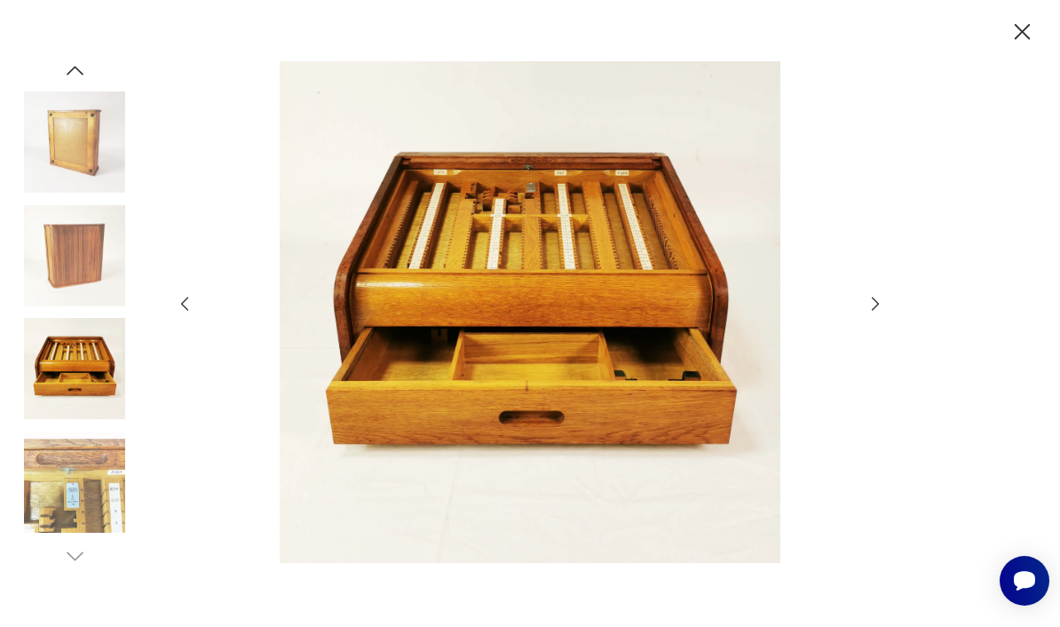
click at [116, 518] on img at bounding box center [74, 481] width 101 height 101
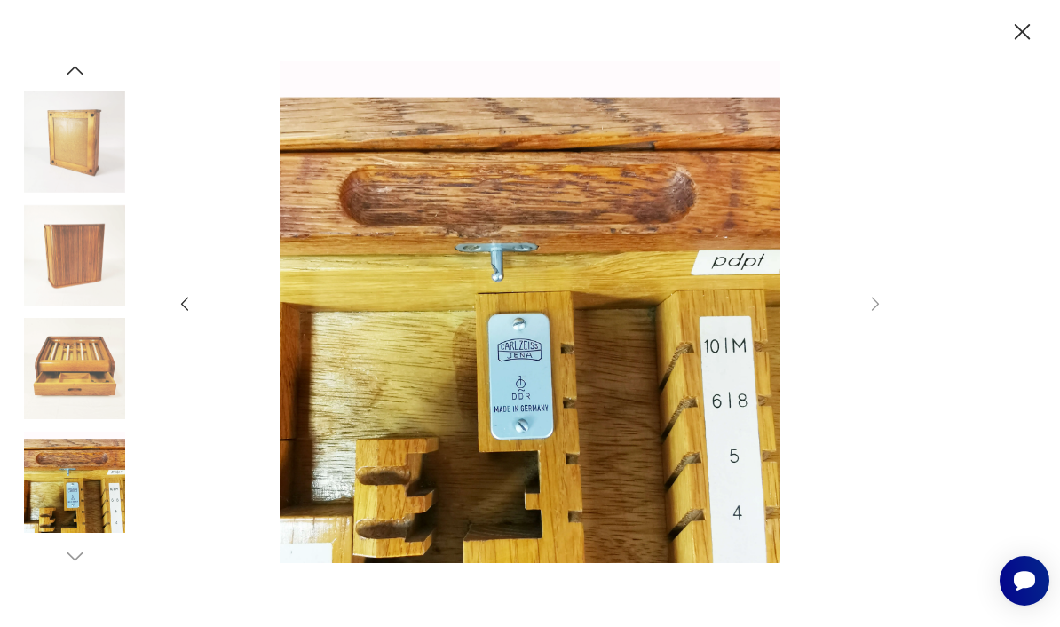
click at [1026, 12] on div at bounding box center [530, 313] width 1060 height 627
click at [1035, 36] on icon "button" at bounding box center [1023, 32] width 28 height 28
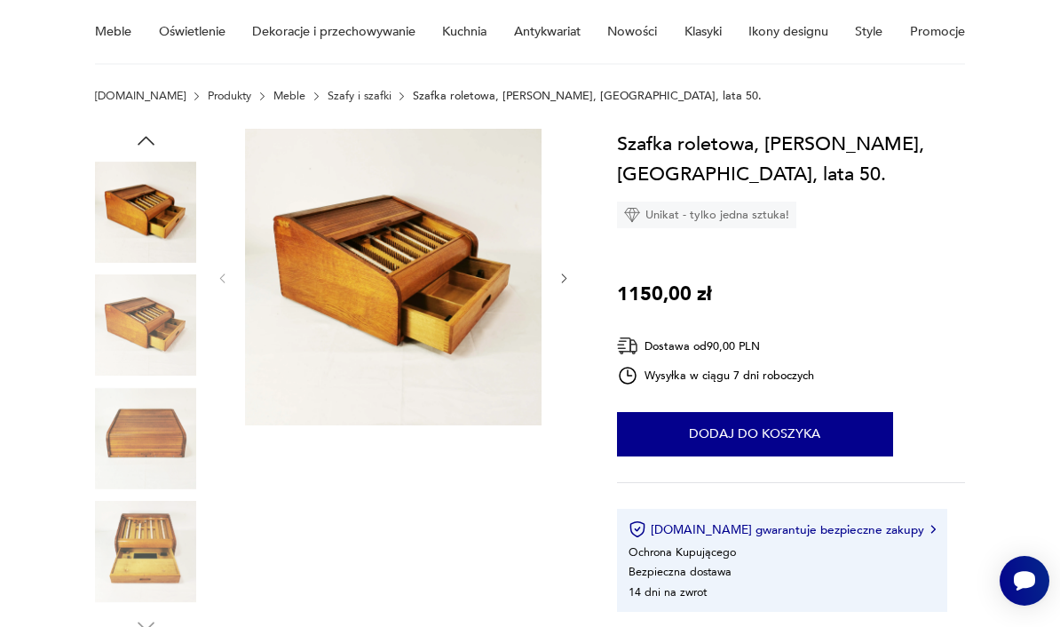
click at [438, 356] on img at bounding box center [393, 277] width 297 height 297
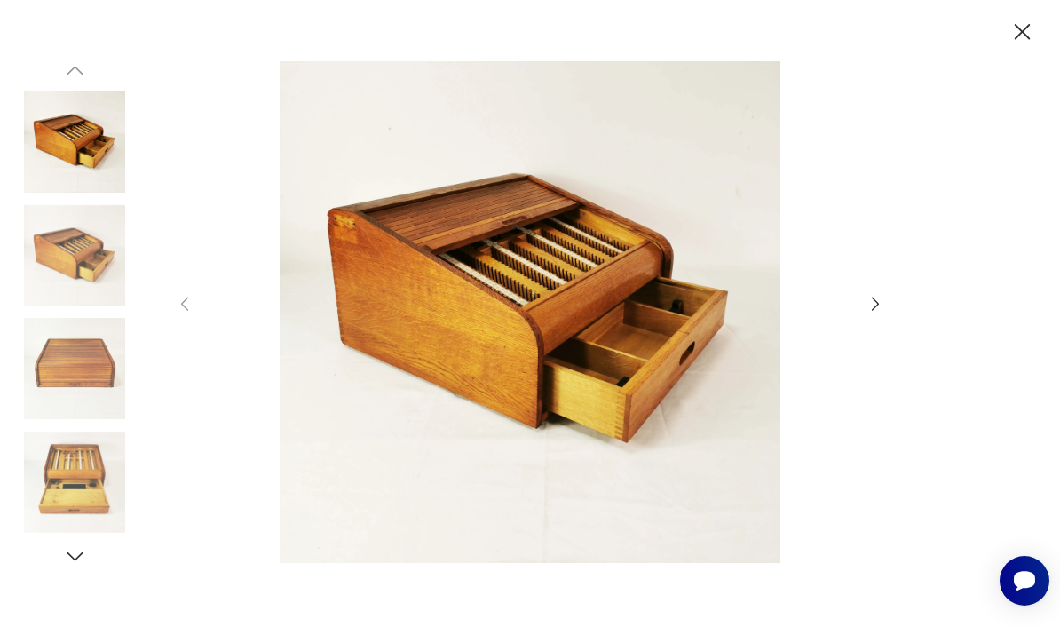
click at [89, 299] on img at bounding box center [74, 255] width 101 height 101
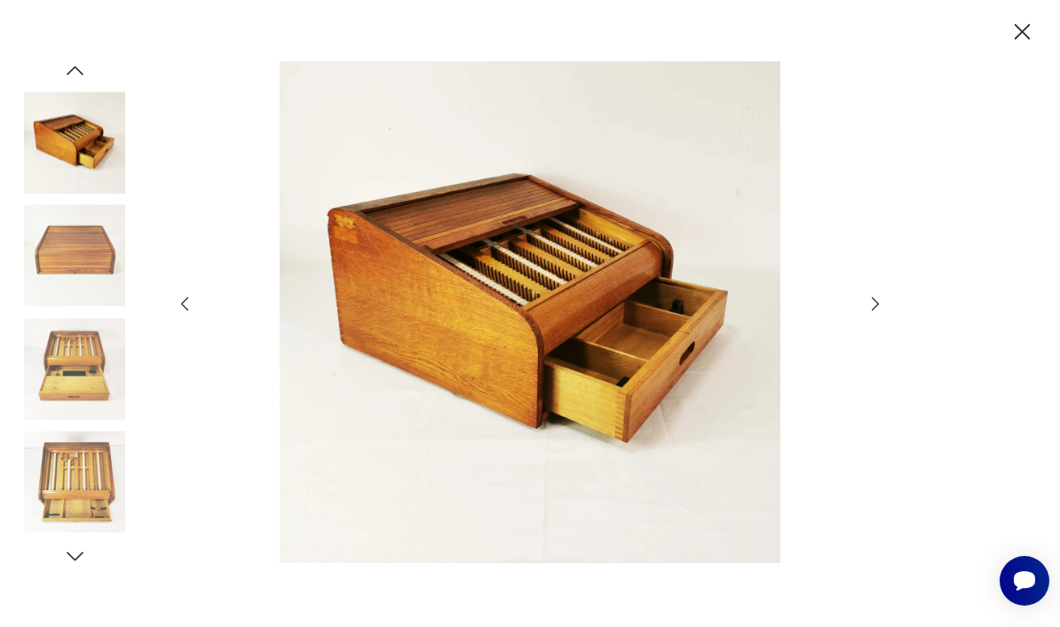
click at [96, 387] on img at bounding box center [74, 368] width 101 height 101
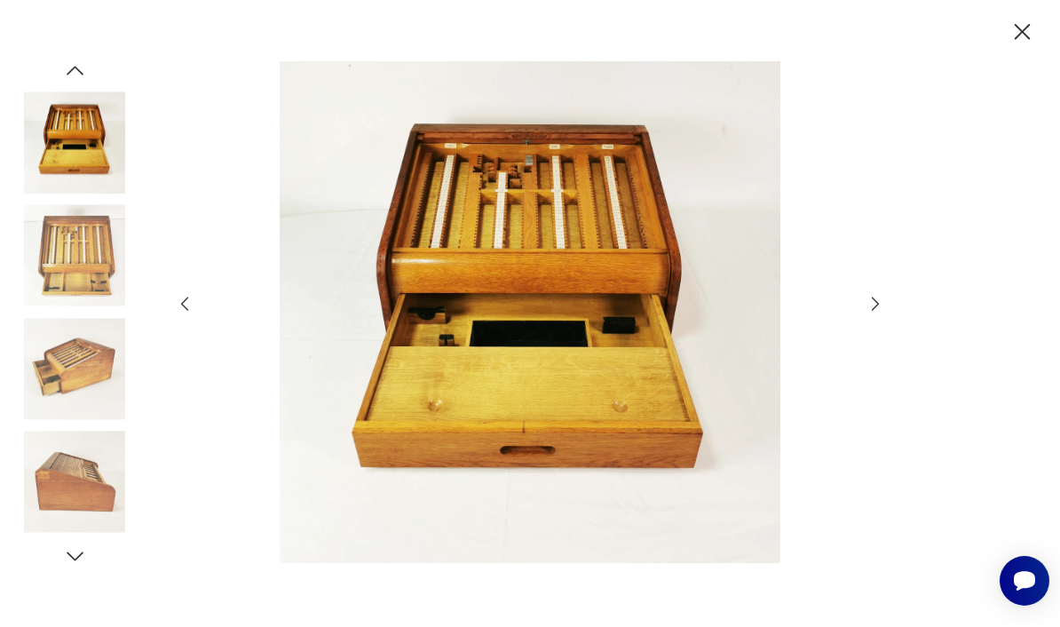
click at [82, 193] on img at bounding box center [74, 141] width 101 height 101
click at [90, 399] on img at bounding box center [74, 368] width 101 height 101
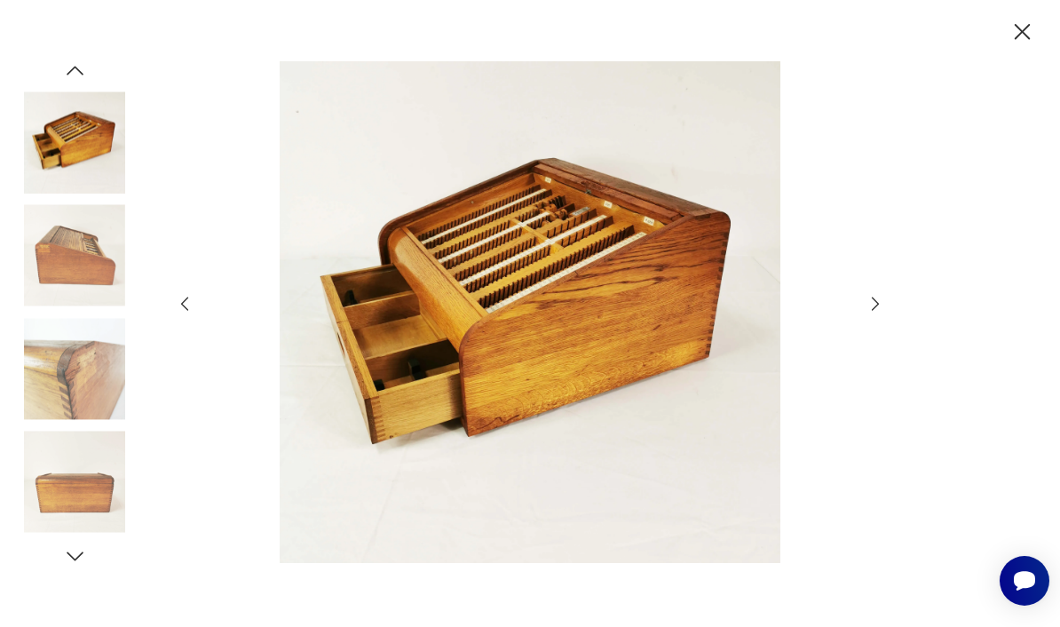
click at [92, 418] on img at bounding box center [74, 368] width 101 height 101
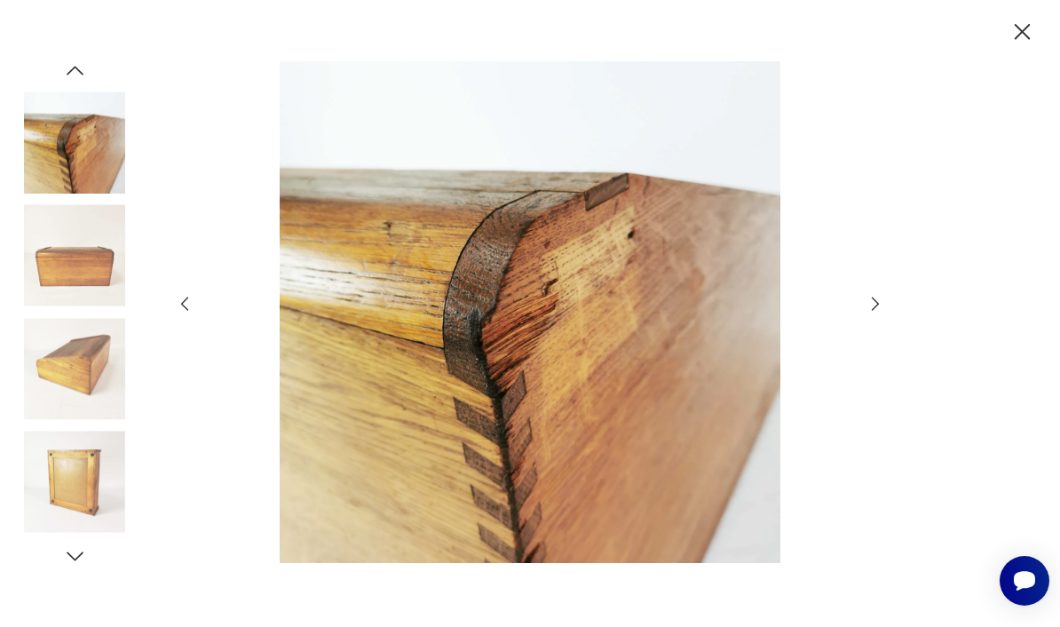
click at [99, 516] on img at bounding box center [74, 481] width 101 height 101
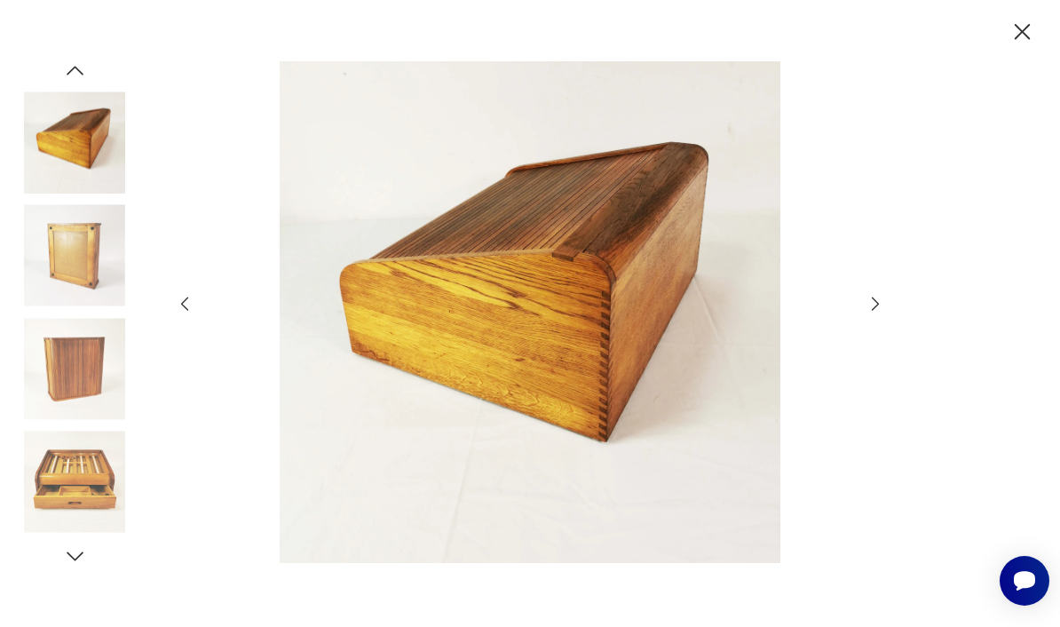
click at [73, 419] on img at bounding box center [74, 368] width 101 height 101
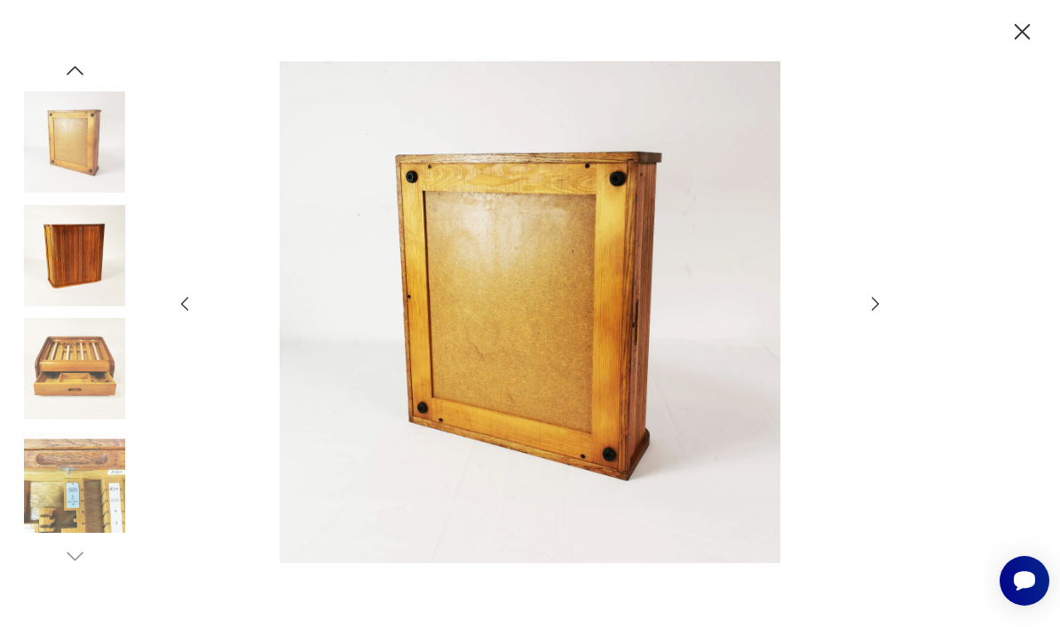
click at [91, 488] on img at bounding box center [74, 481] width 101 height 101
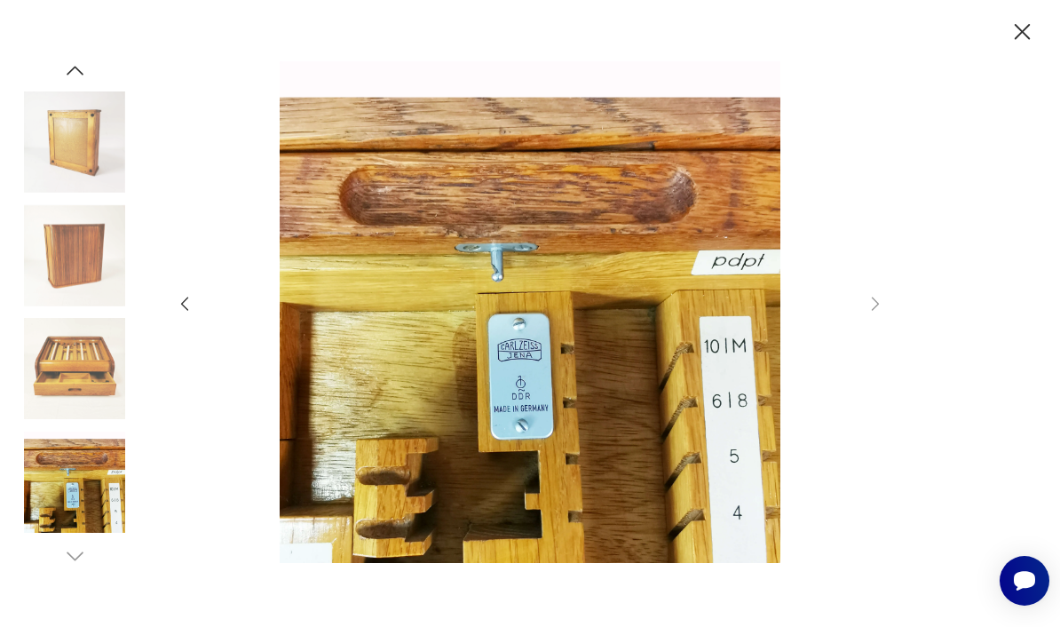
click at [79, 399] on img at bounding box center [74, 368] width 101 height 101
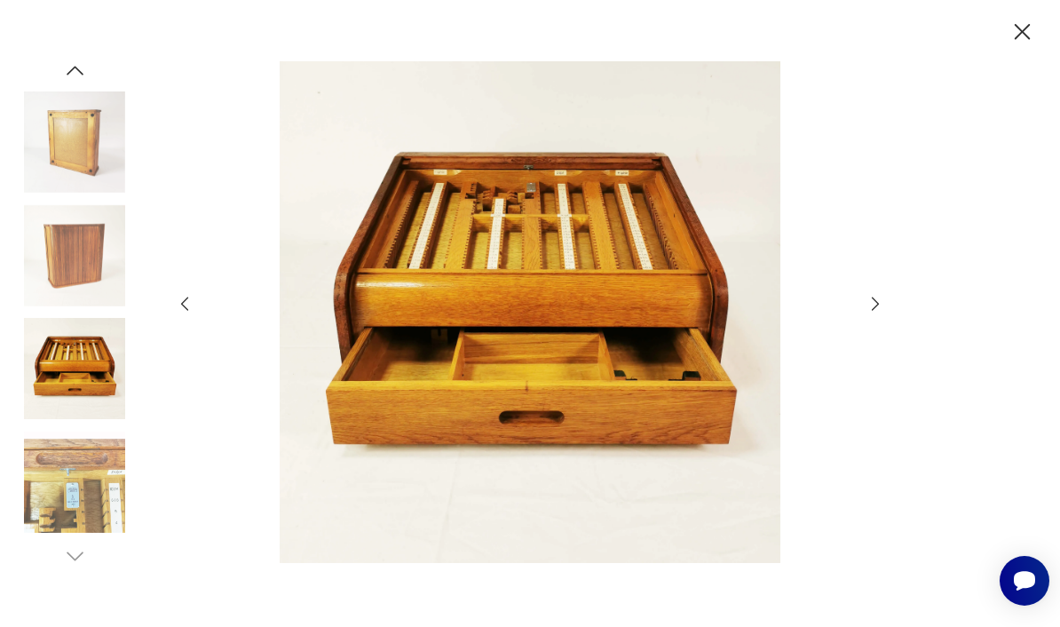
click at [1022, 32] on icon "button" at bounding box center [1022, 32] width 16 height 16
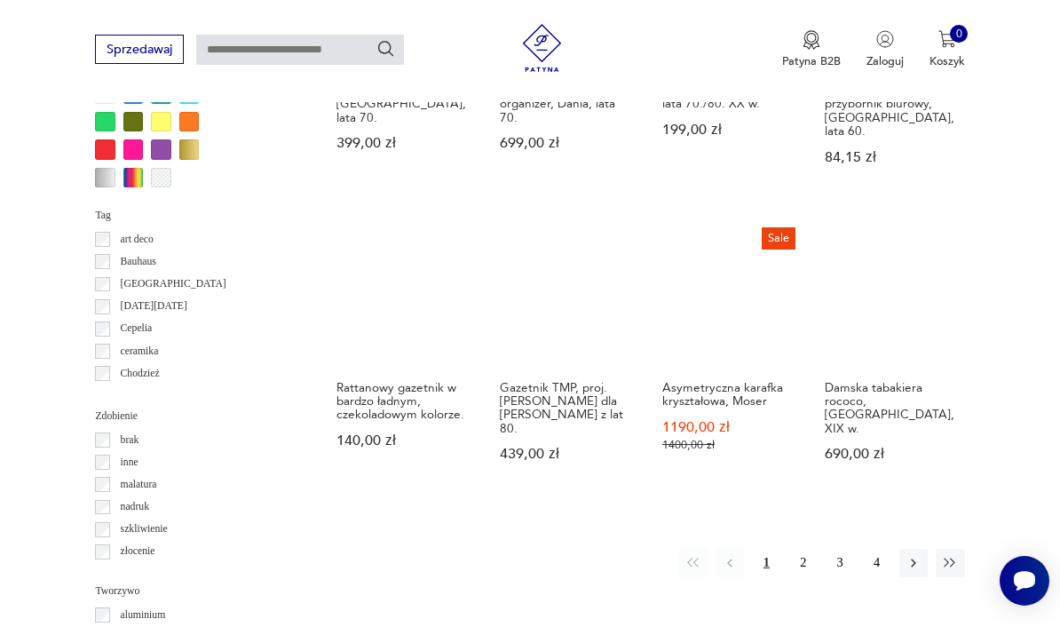
scroll to position [1388, 0]
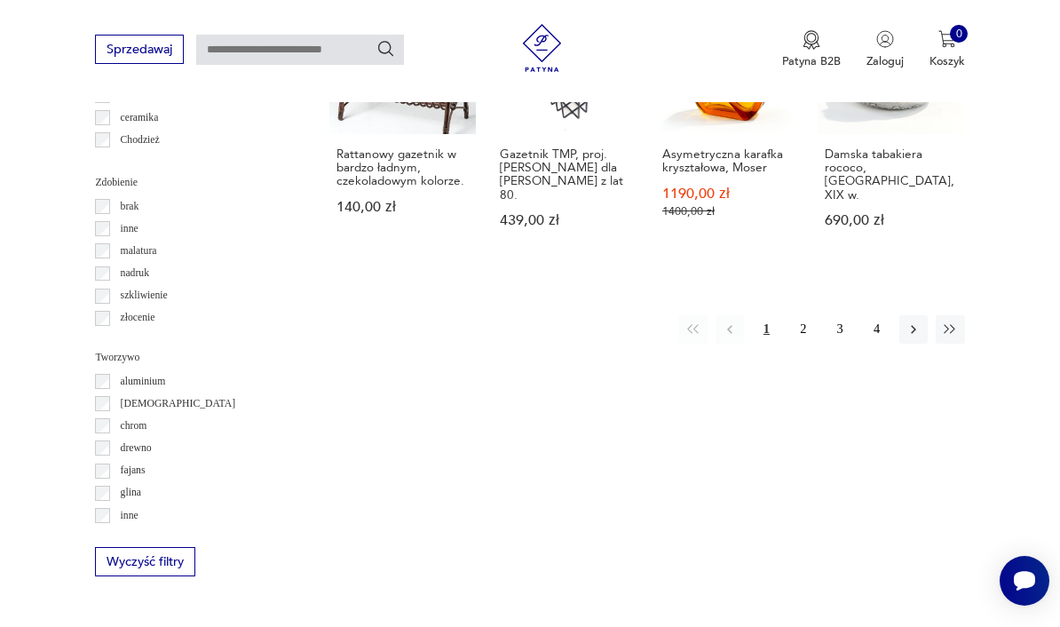
click at [806, 315] on button "2" at bounding box center [803, 329] width 28 height 28
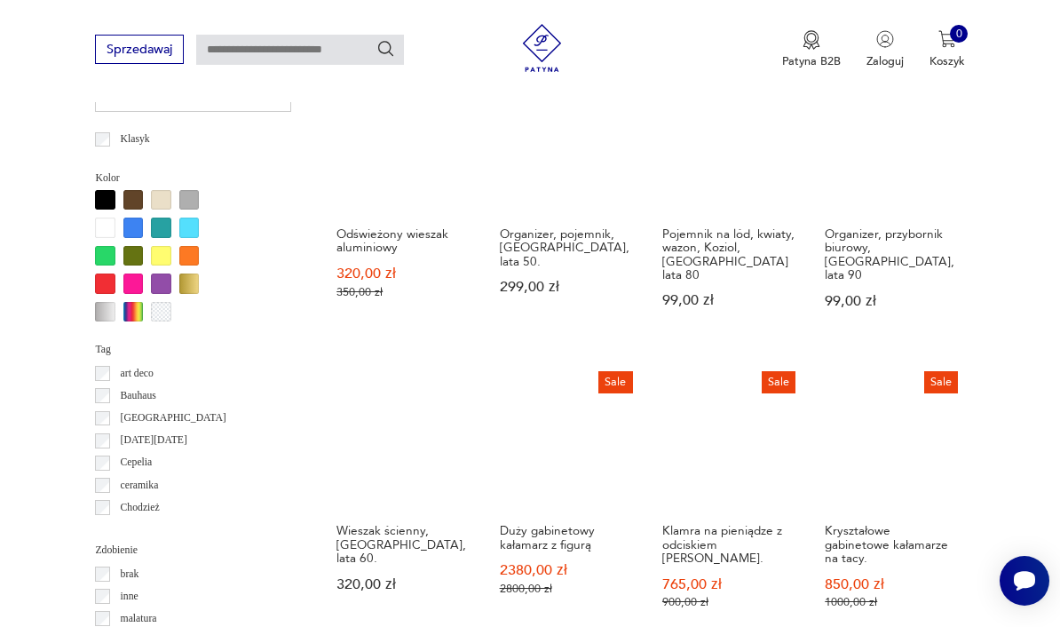
scroll to position [1180, 0]
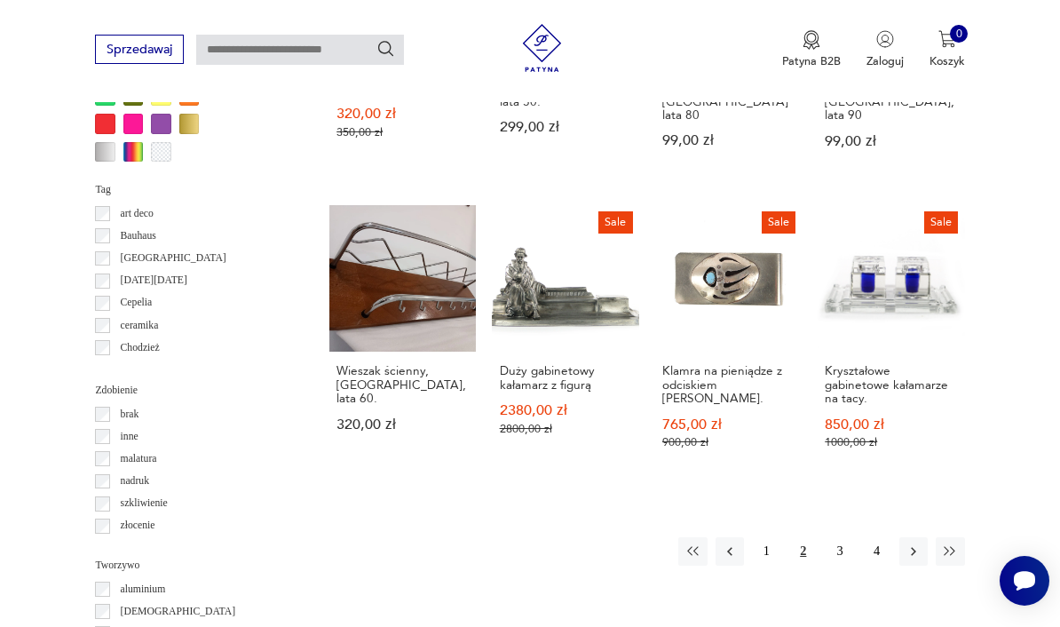
click at [836, 555] on button "3" at bounding box center [840, 551] width 28 height 28
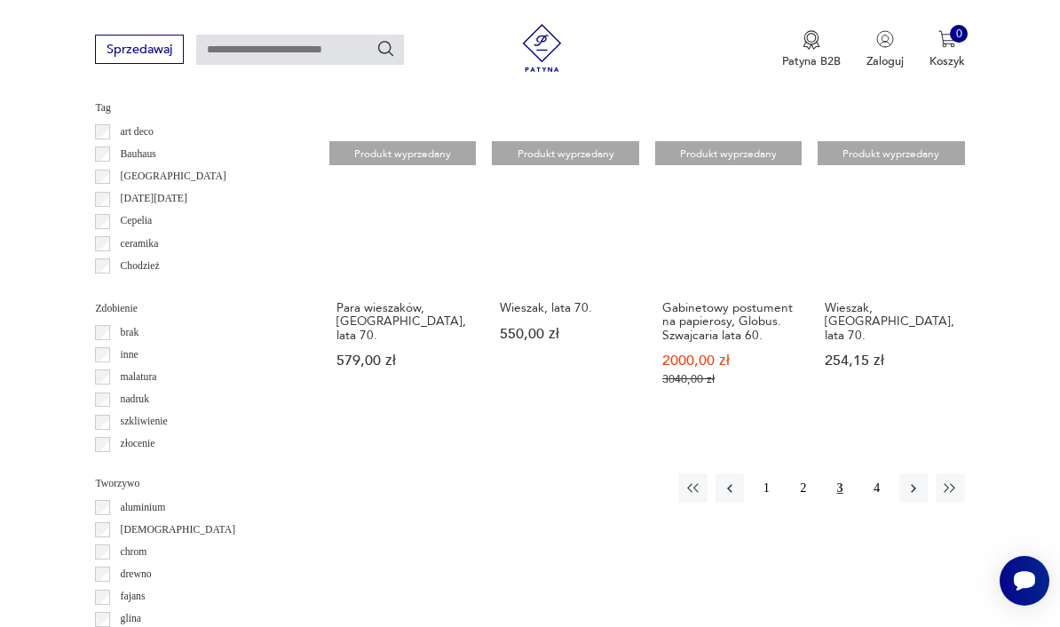
scroll to position [1264, 0]
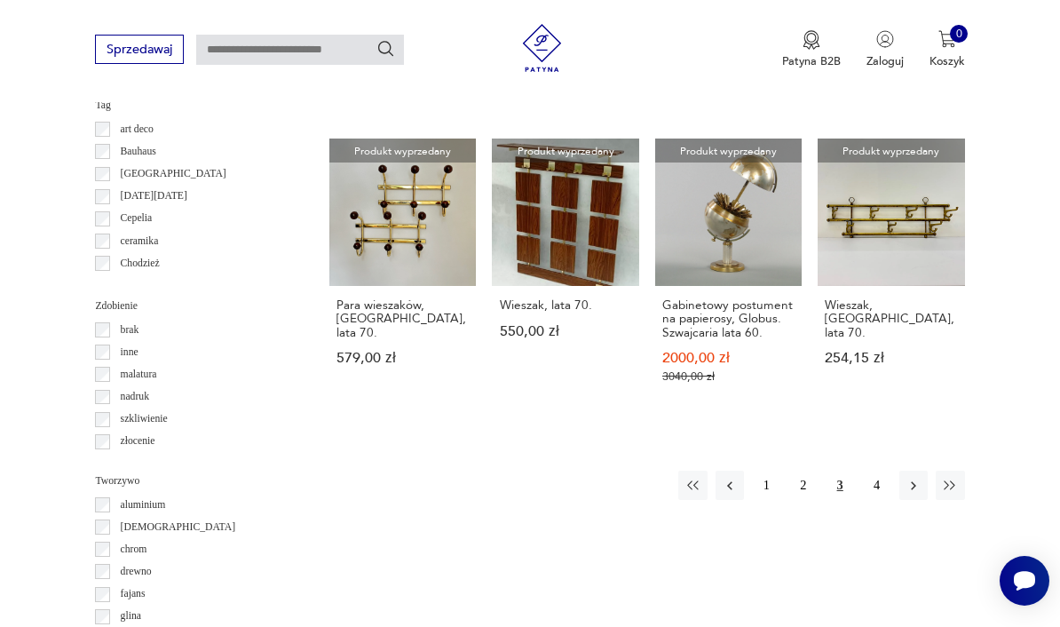
click at [868, 487] on button "4" at bounding box center [876, 485] width 28 height 28
